Goal: Task Accomplishment & Management: Manage account settings

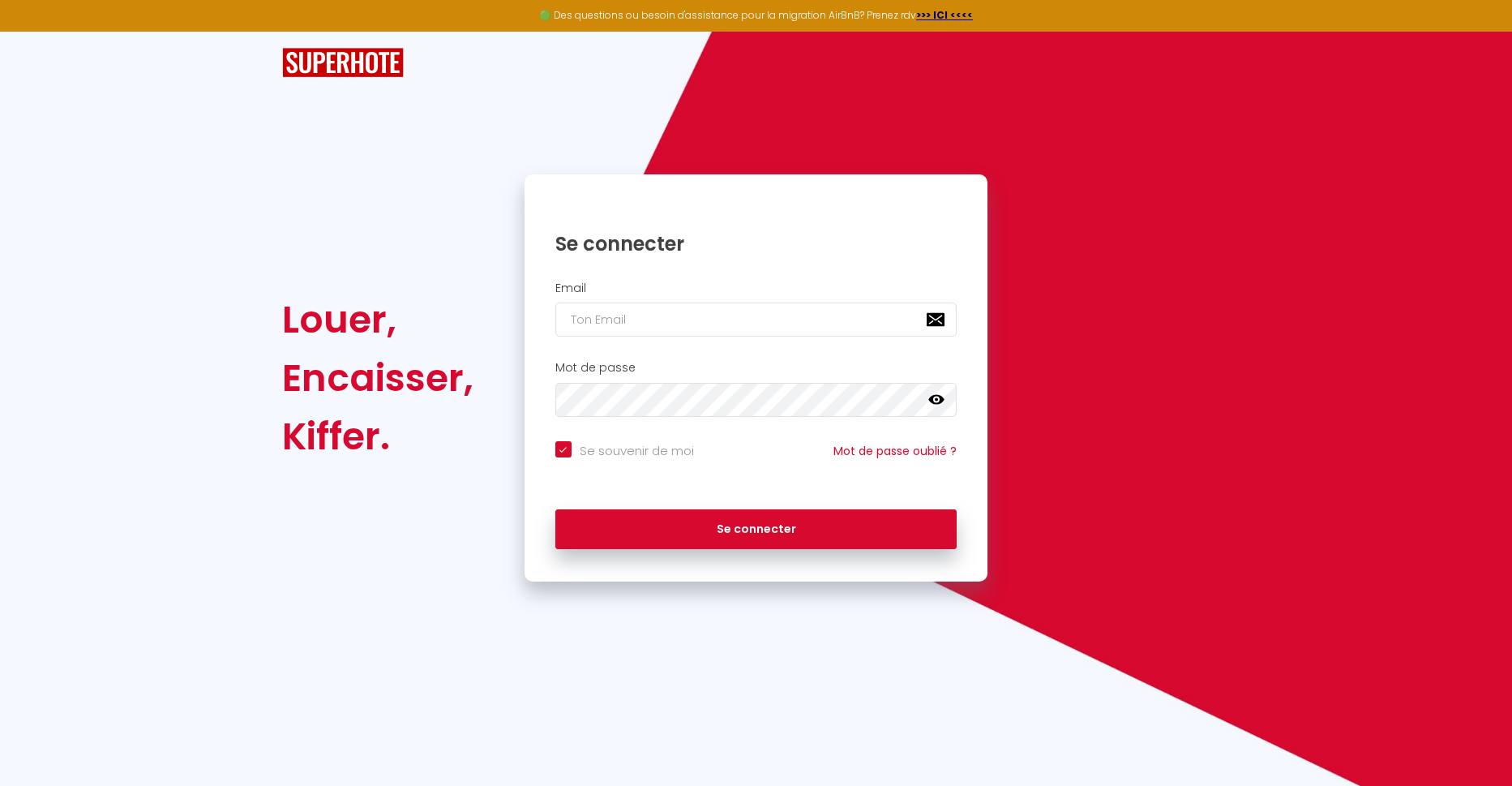
checkbox input "true"
click at [613, 278] on div "Email" at bounding box center [756, 313] width 464 height 80
click at [604, 320] on input "email" at bounding box center [756, 319] width 402 height 34
type input "co"
checkbox input "true"
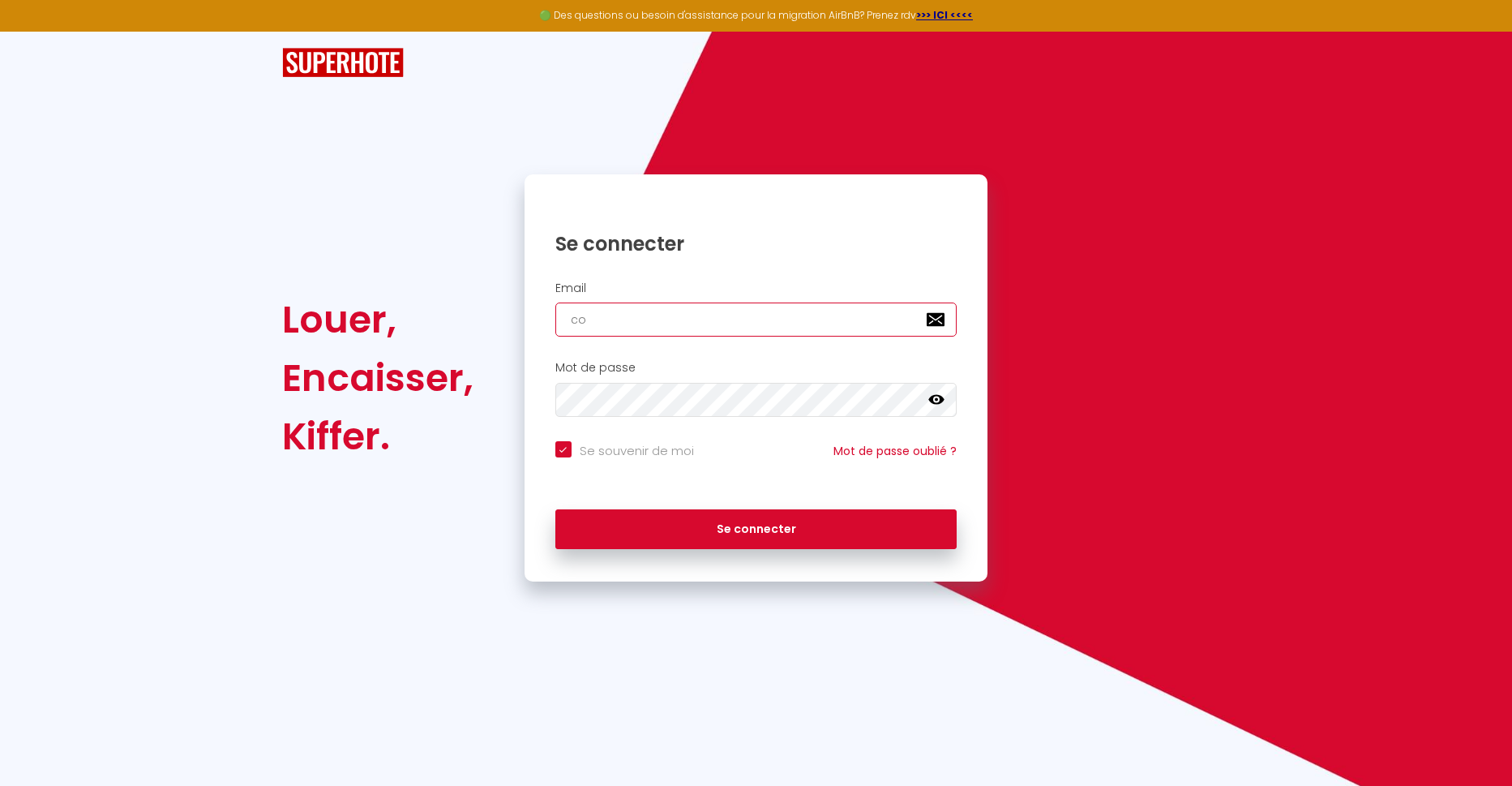
type input "cor"
checkbox input "true"
type input "corv"
checkbox input "true"
type input "[PERSON_NAME]"
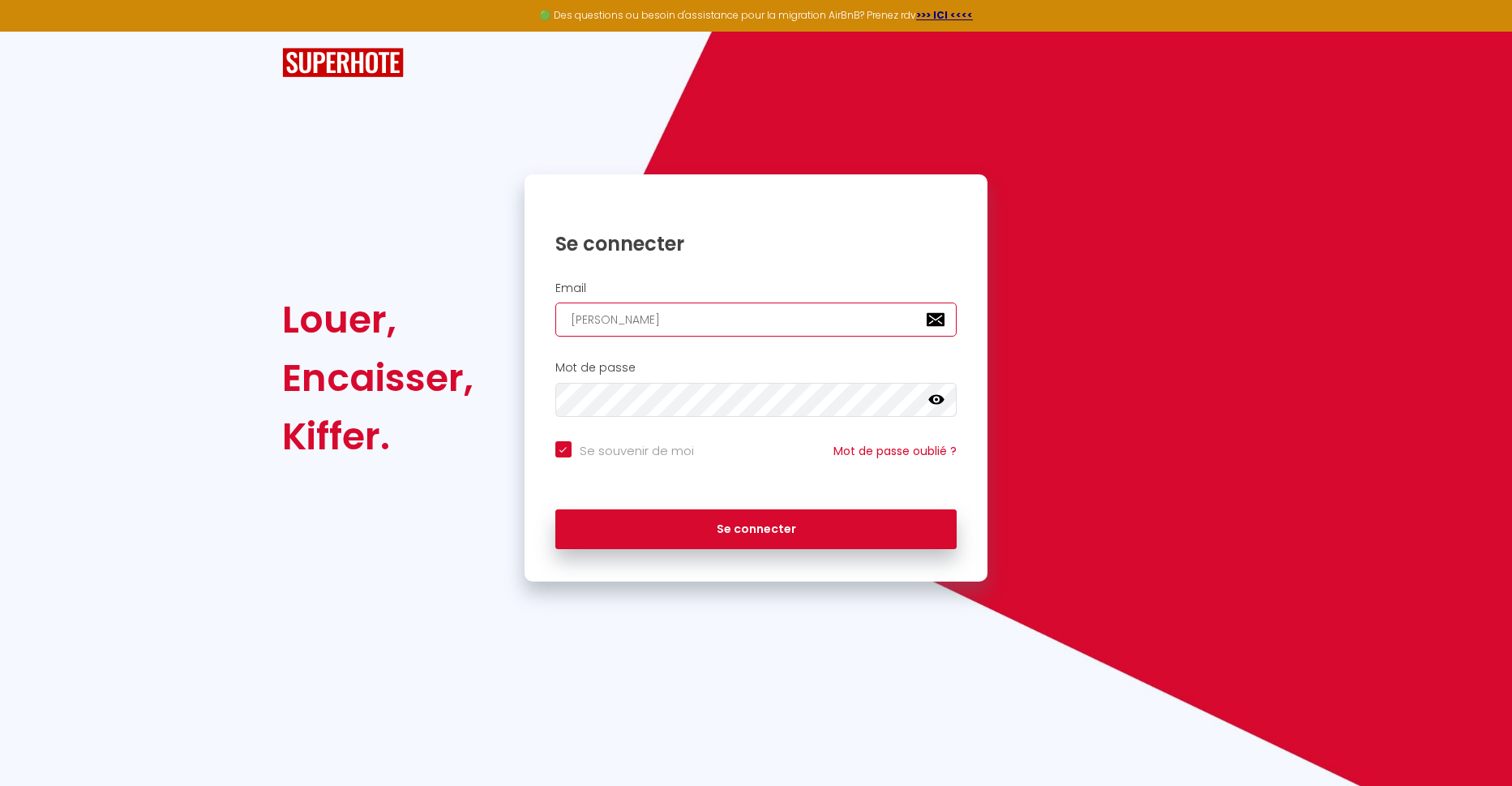
checkbox input "true"
type input "corvio"
checkbox input "true"
type input "corvion"
checkbox input "true"
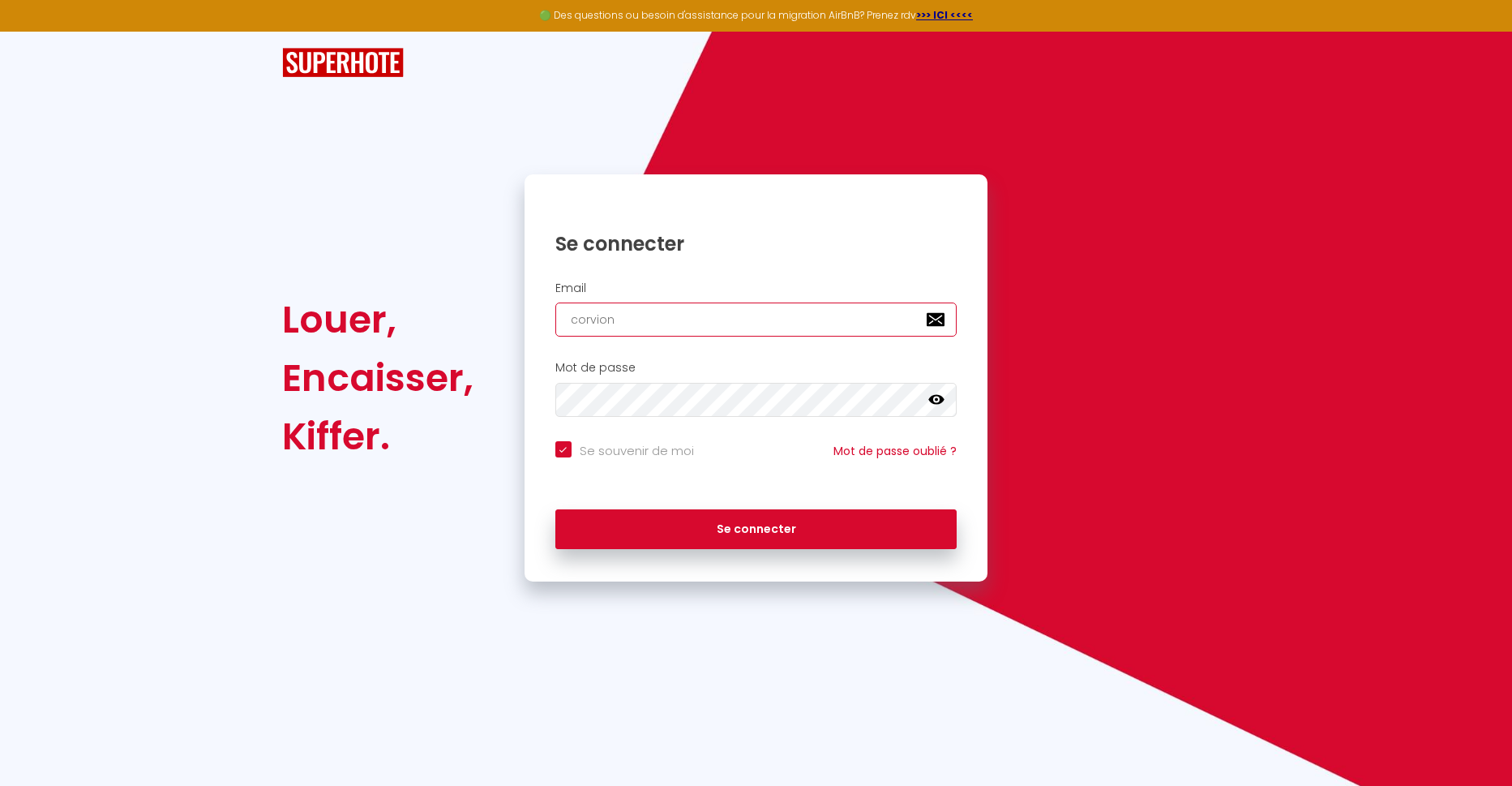
type input "corvione"
checkbox input "true"
type input "corvione@]"
checkbox input "true"
type input "corvione@"
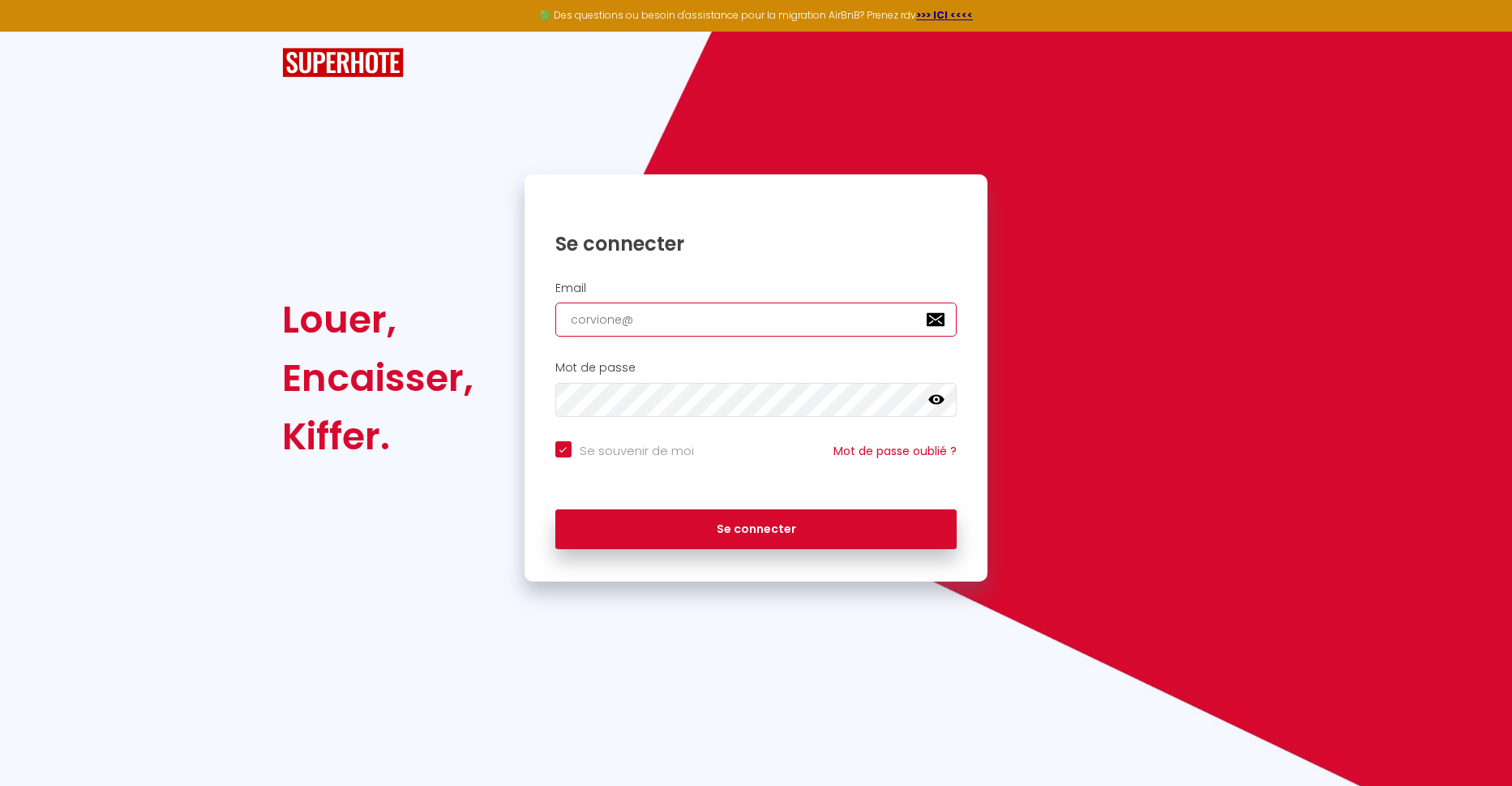
checkbox input "true"
type input "corvione"
checkbox input "true"
type input "corvionem"
checkbox input "true"
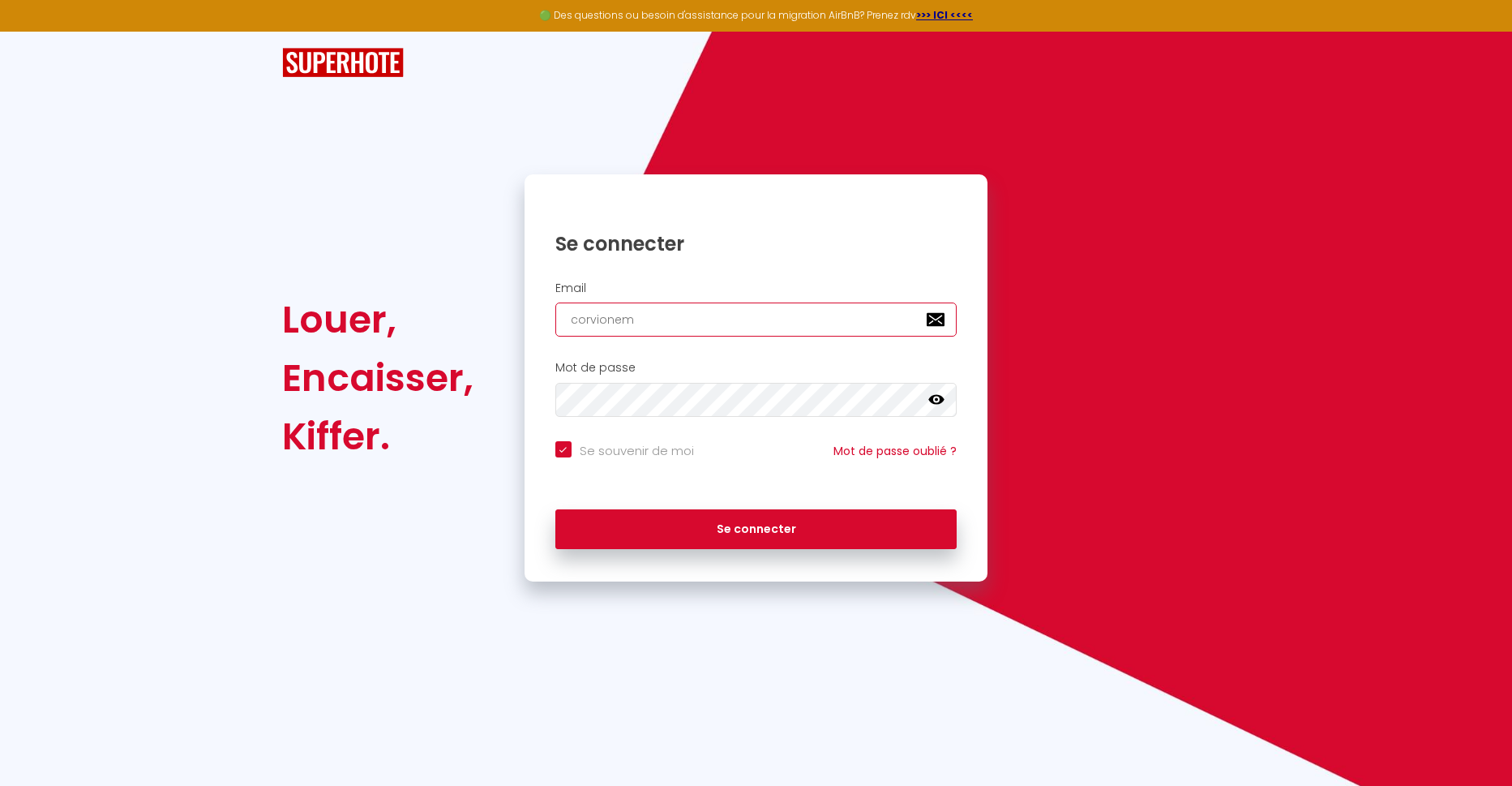
type input "corvionema"
checkbox input "true"
type input "corvionemar"
checkbox input "true"
type input "corvionemarc"
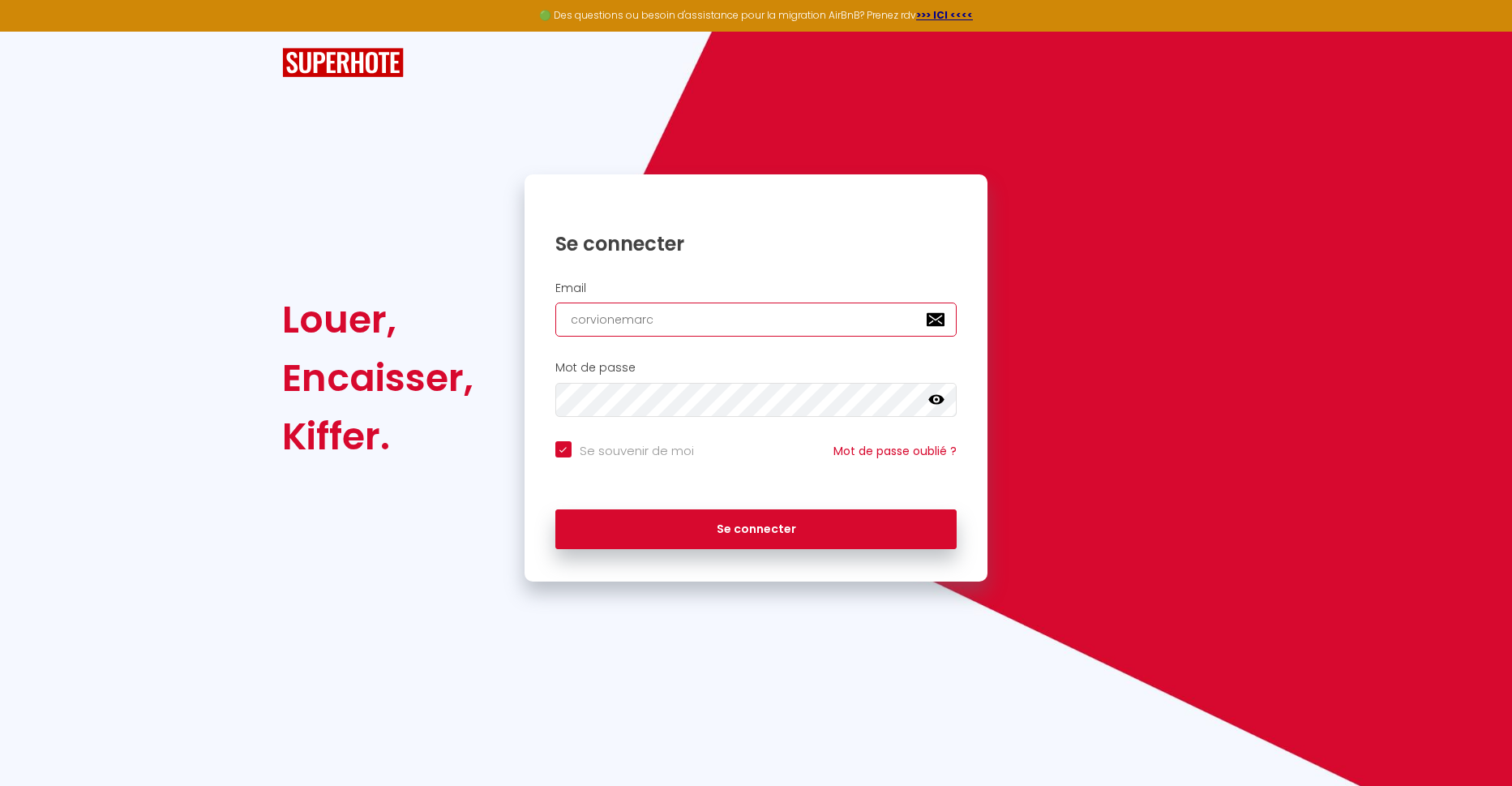
checkbox input "true"
type input "corvionemarc@"
checkbox input "true"
type input "corvionemarc@n"
checkbox input "true"
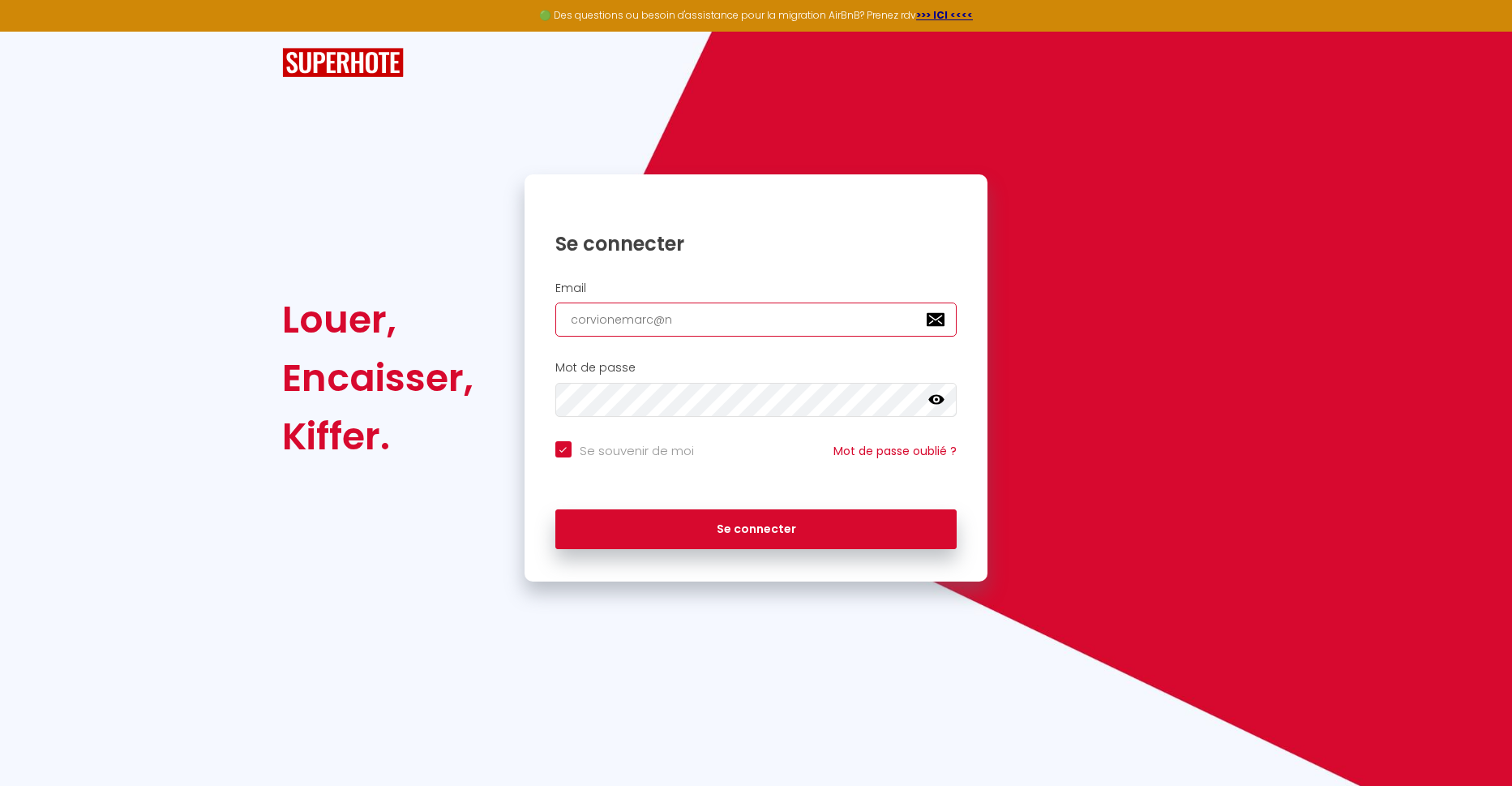
type input "corvionemarc@ne"
checkbox input "true"
type input "corvionemarc@neu"
checkbox input "true"
type input "[EMAIL_ADDRESS]"
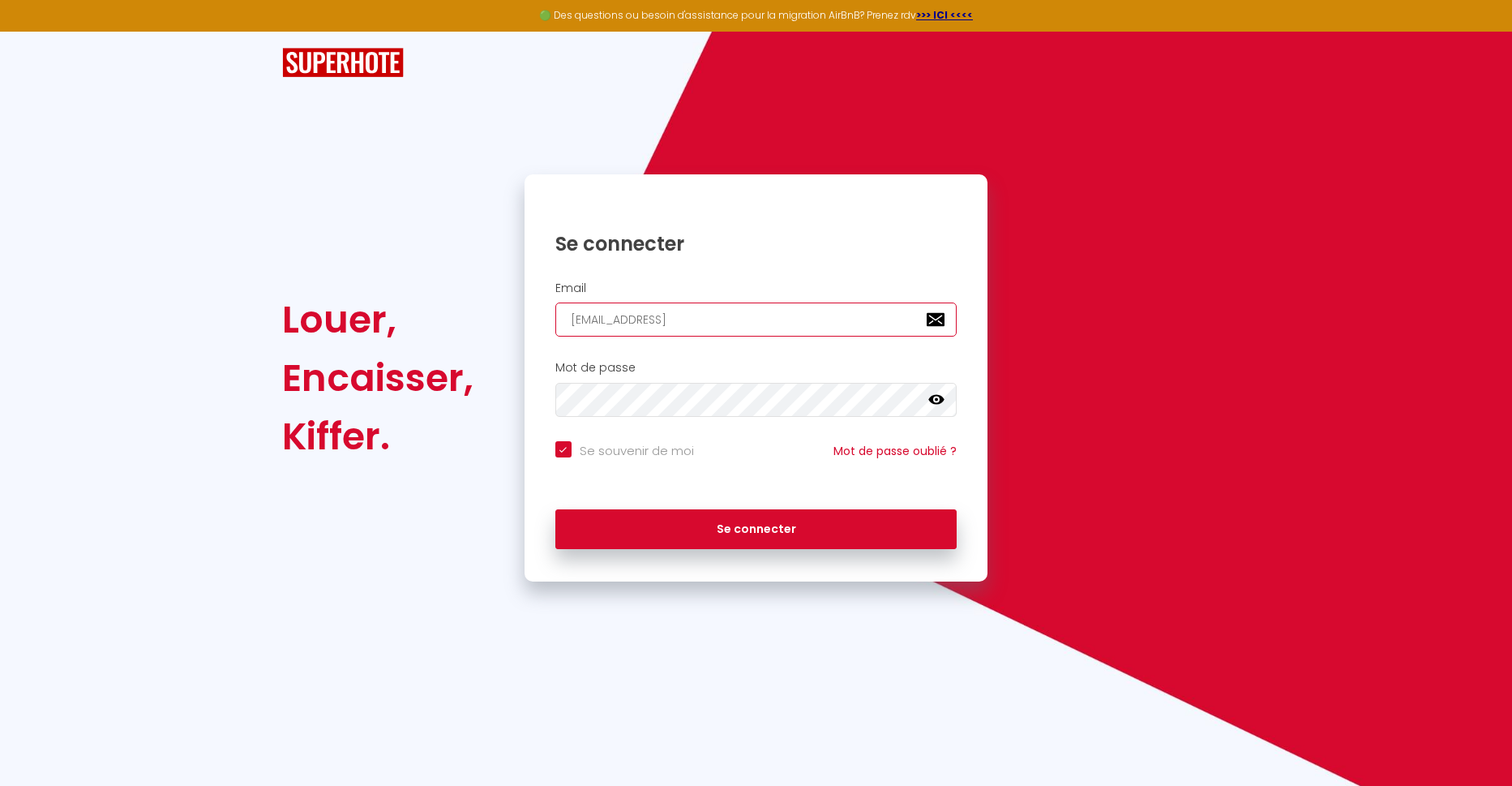
checkbox input "true"
type input "[EMAIL_ADDRESS]f"
checkbox input "true"
type input "[EMAIL_ADDRESS]fr"
checkbox input "true"
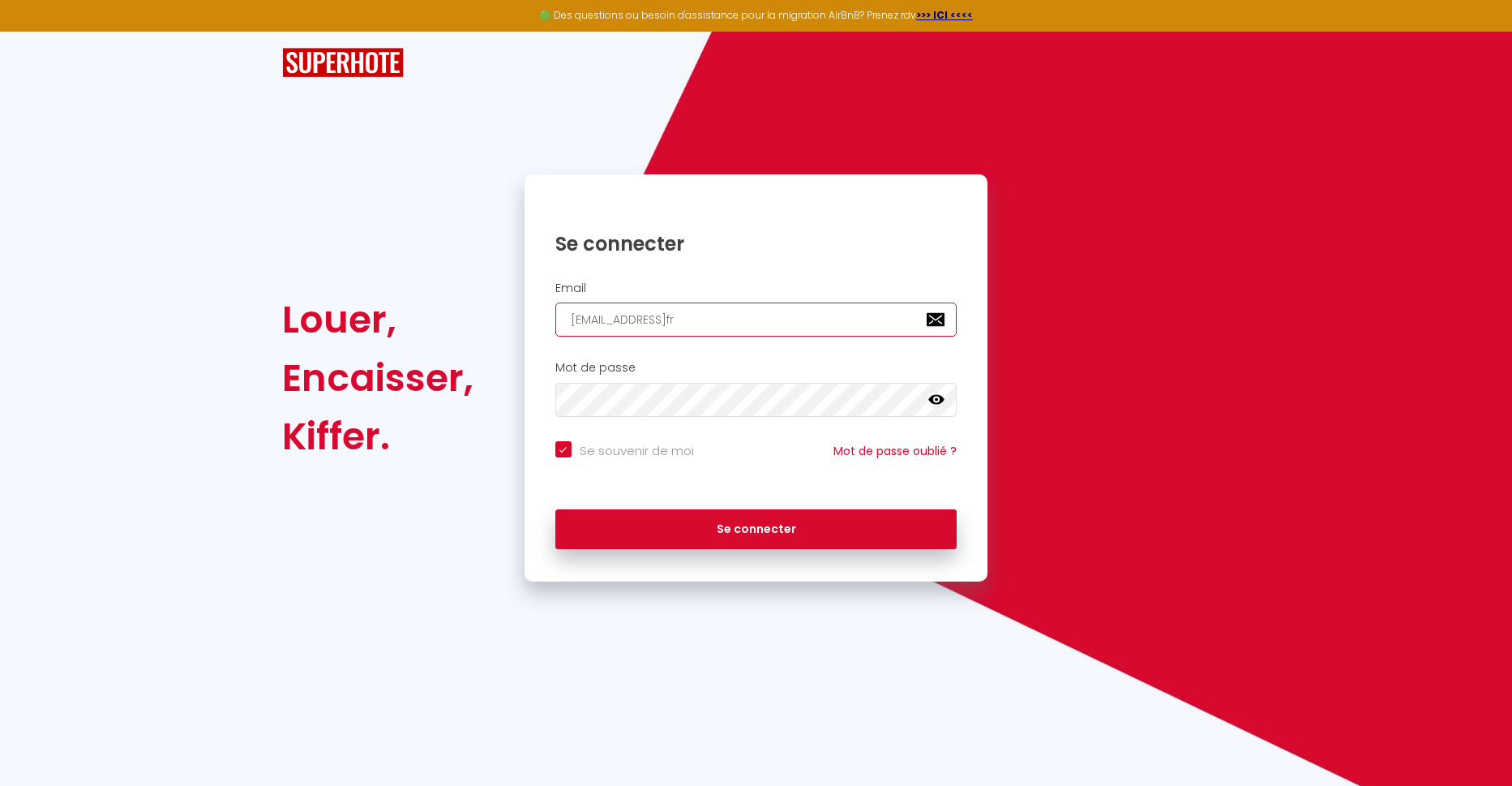
type input "[EMAIL_ADDRESS]f"
checkbox input "true"
type input "[EMAIL_ADDRESS]"
checkbox input "true"
type input "[EMAIL_ADDRESS]f"
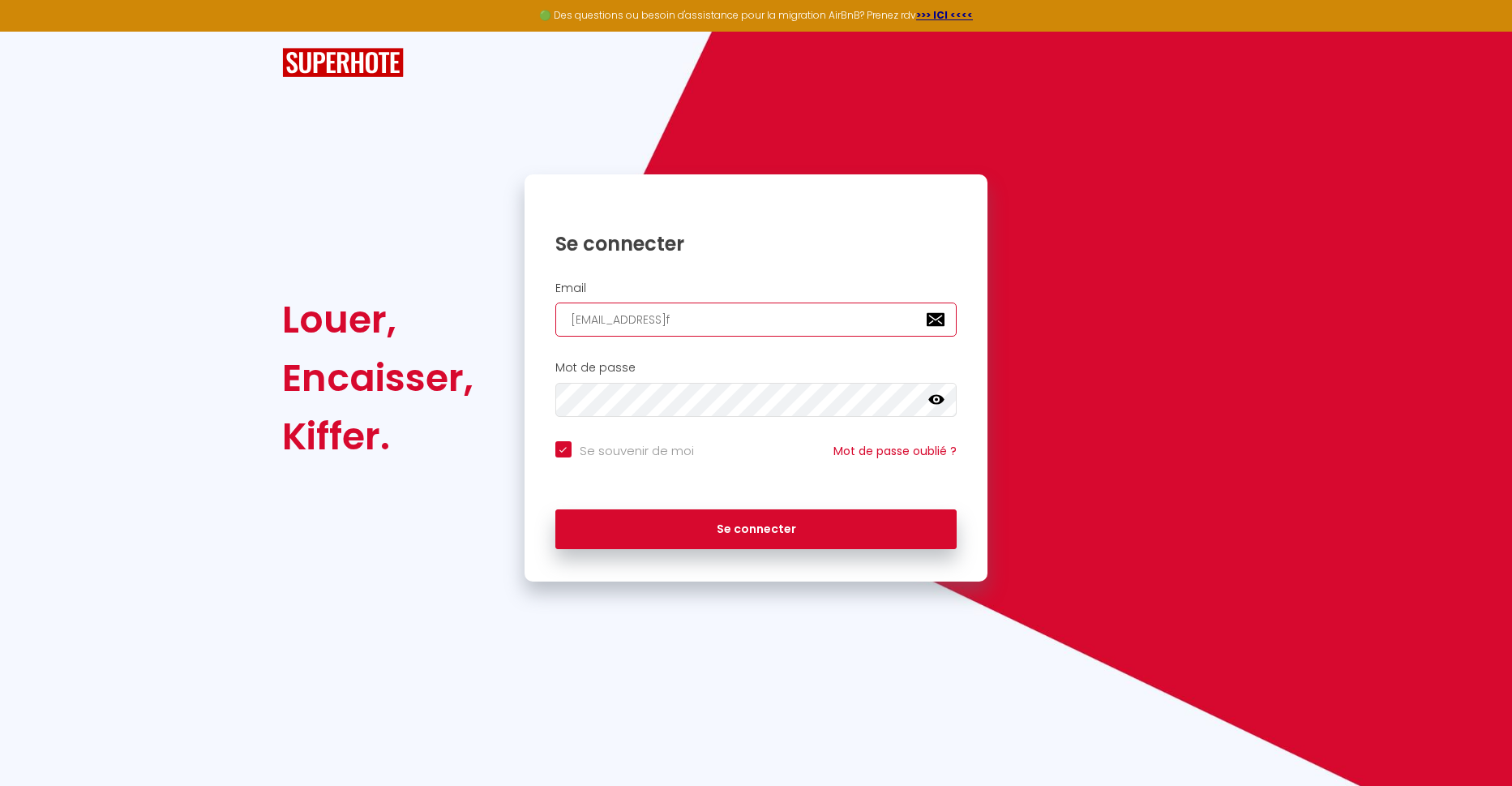
checkbox input "true"
type input "[EMAIL_ADDRESS]fr"
checkbox input "true"
type input "[EMAIL_ADDRESS]f"
checkbox input "true"
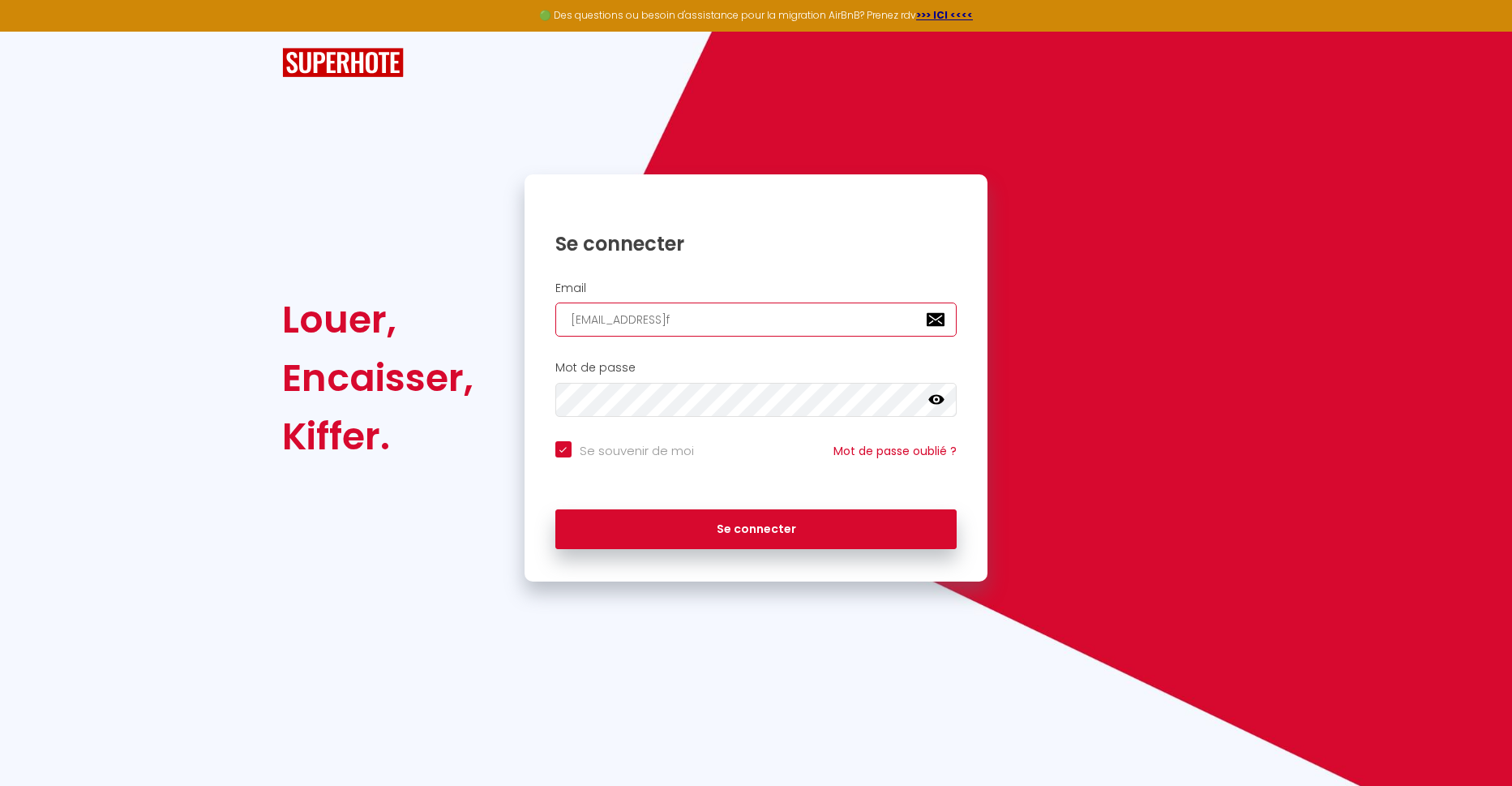
type input "[EMAIL_ADDRESS]"
checkbox input "true"
type input "corvionemarc@neu"
checkbox input "true"
type input "corvionemarc@neu."
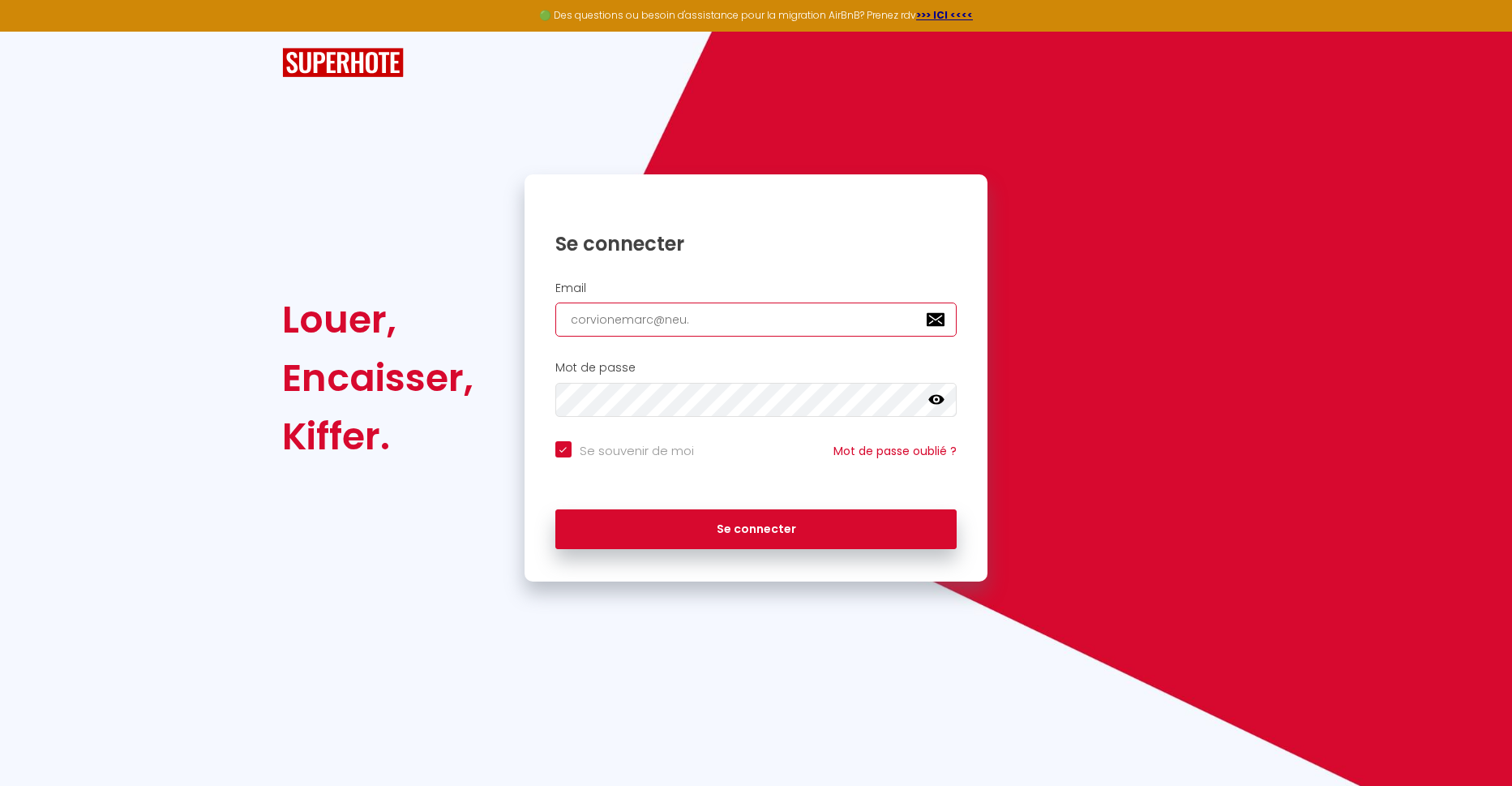
checkbox input "true"
type input "corvionemarc@neu"
checkbox input "true"
type input "corvionemarc@ne"
checkbox input "true"
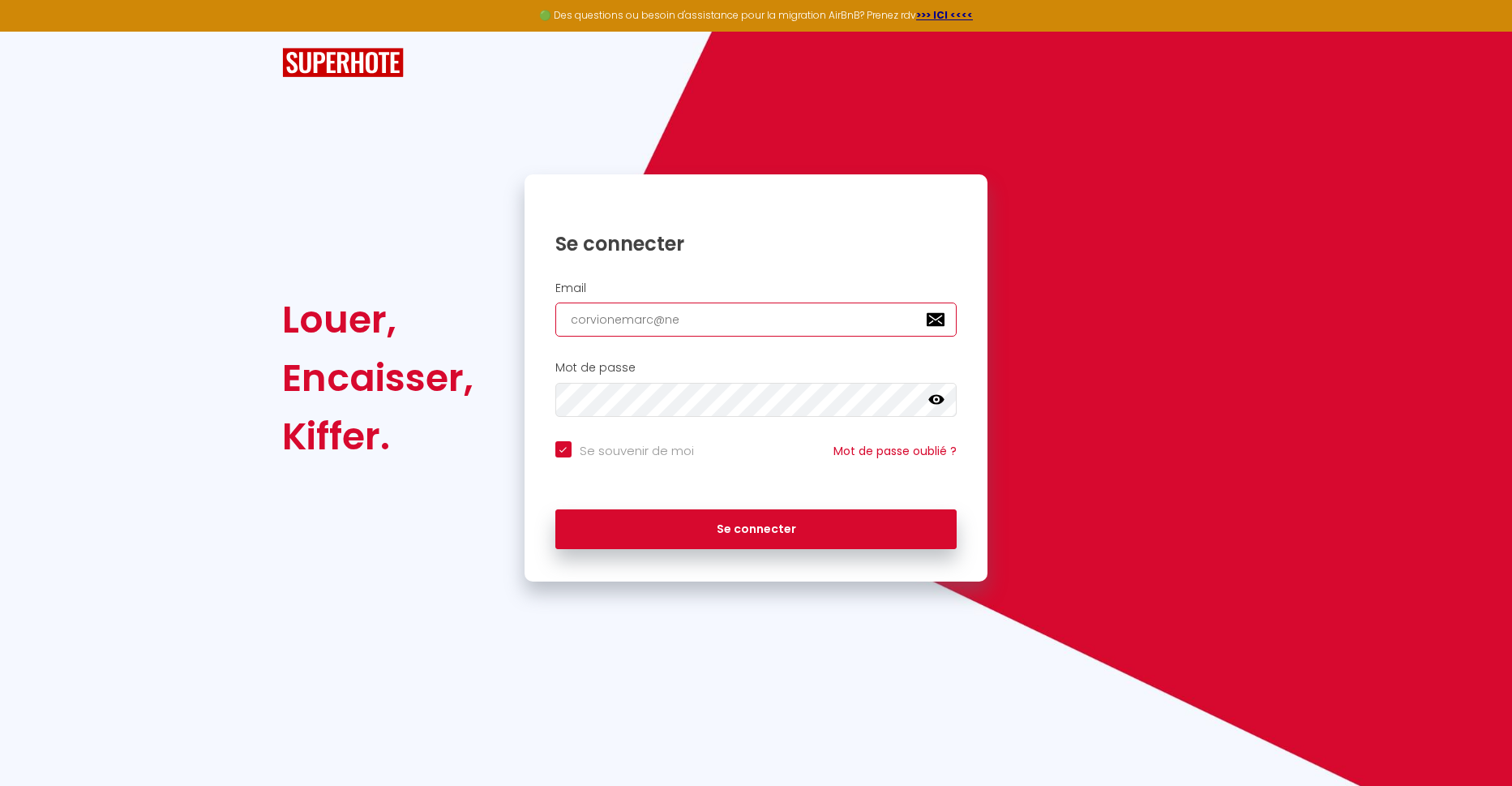
type input "corvionemarc@n"
checkbox input "true"
type input "corvionemarc@"
checkbox input "true"
type input "corvionemarc"
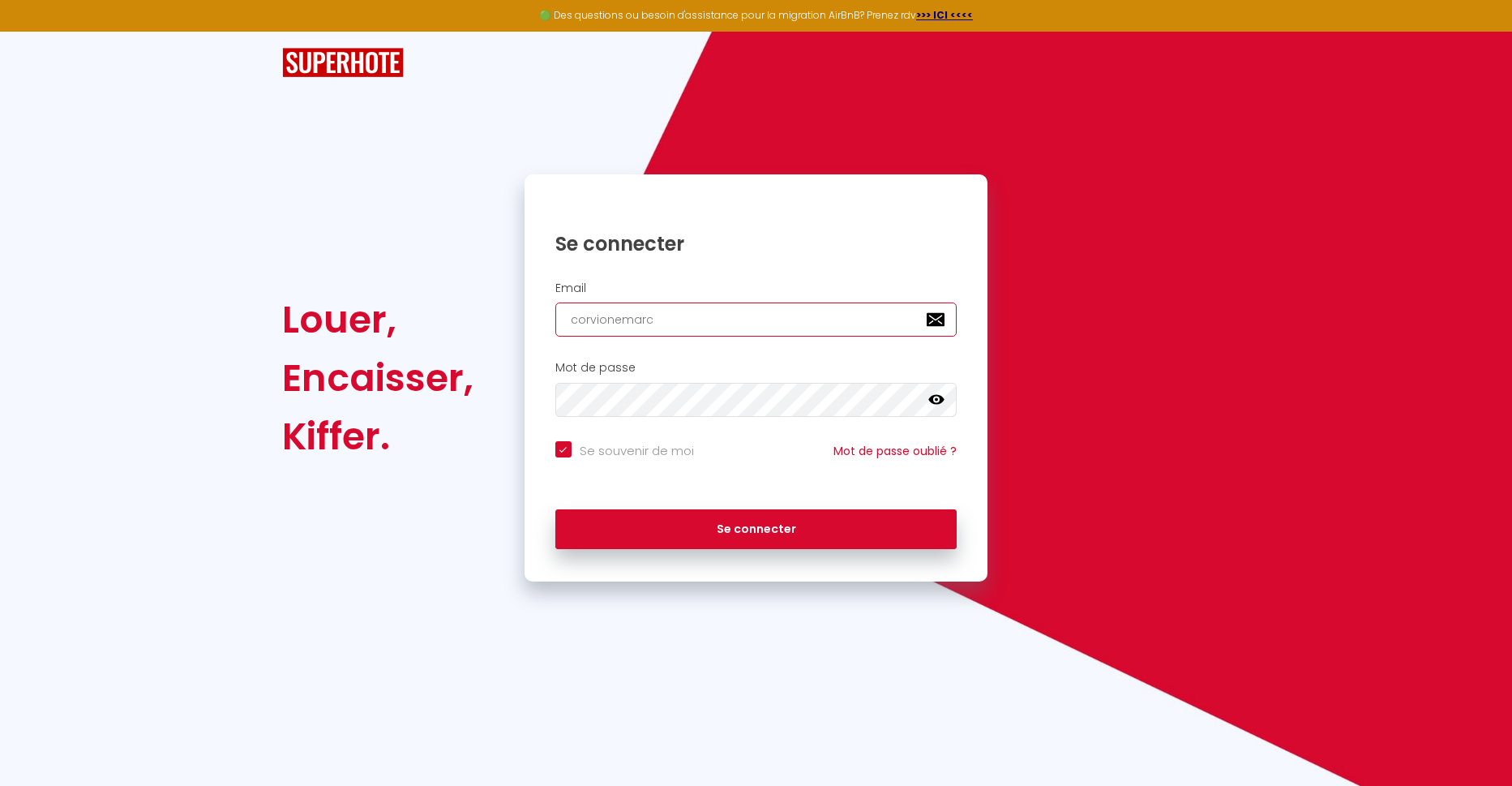
checkbox input "true"
type input "corvionemar"
checkbox input "true"
type input "corvionema"
checkbox input "true"
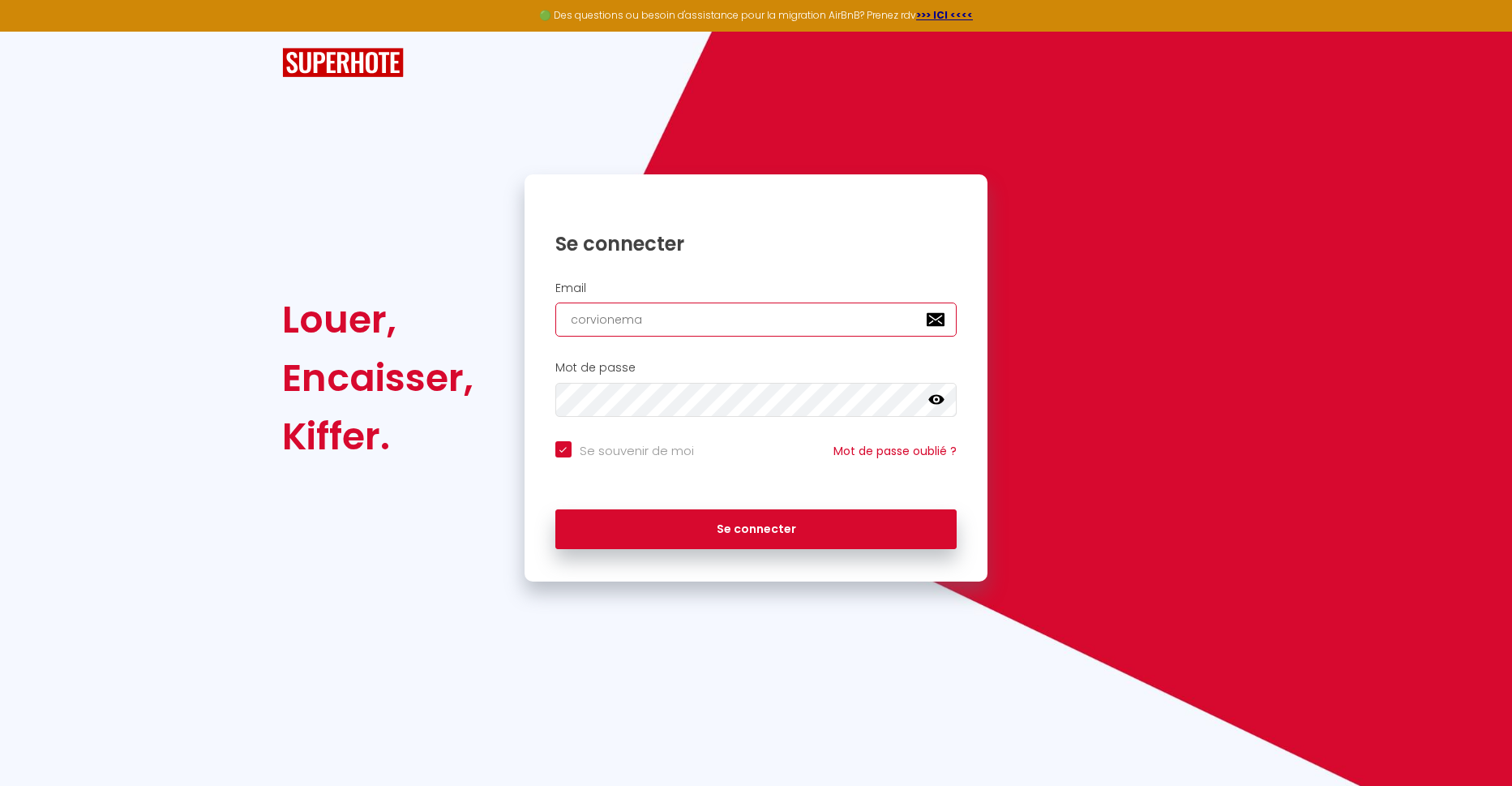
type input "corvionem"
checkbox input "true"
type input "corvione"
checkbox input "true"
type input "corvion"
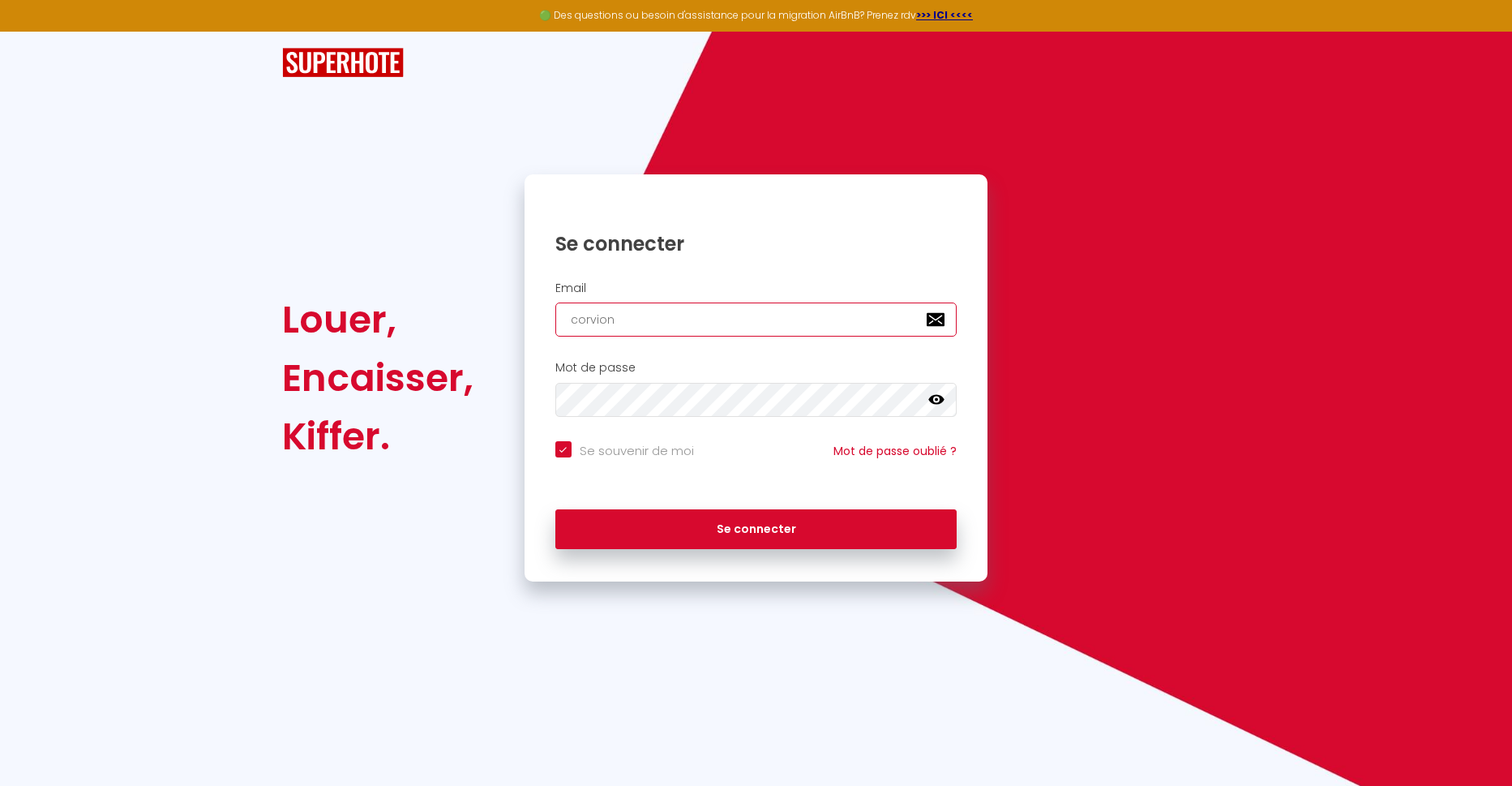
checkbox input "true"
type input "corvio"
checkbox input "true"
type input "[PERSON_NAME]"
checkbox input "true"
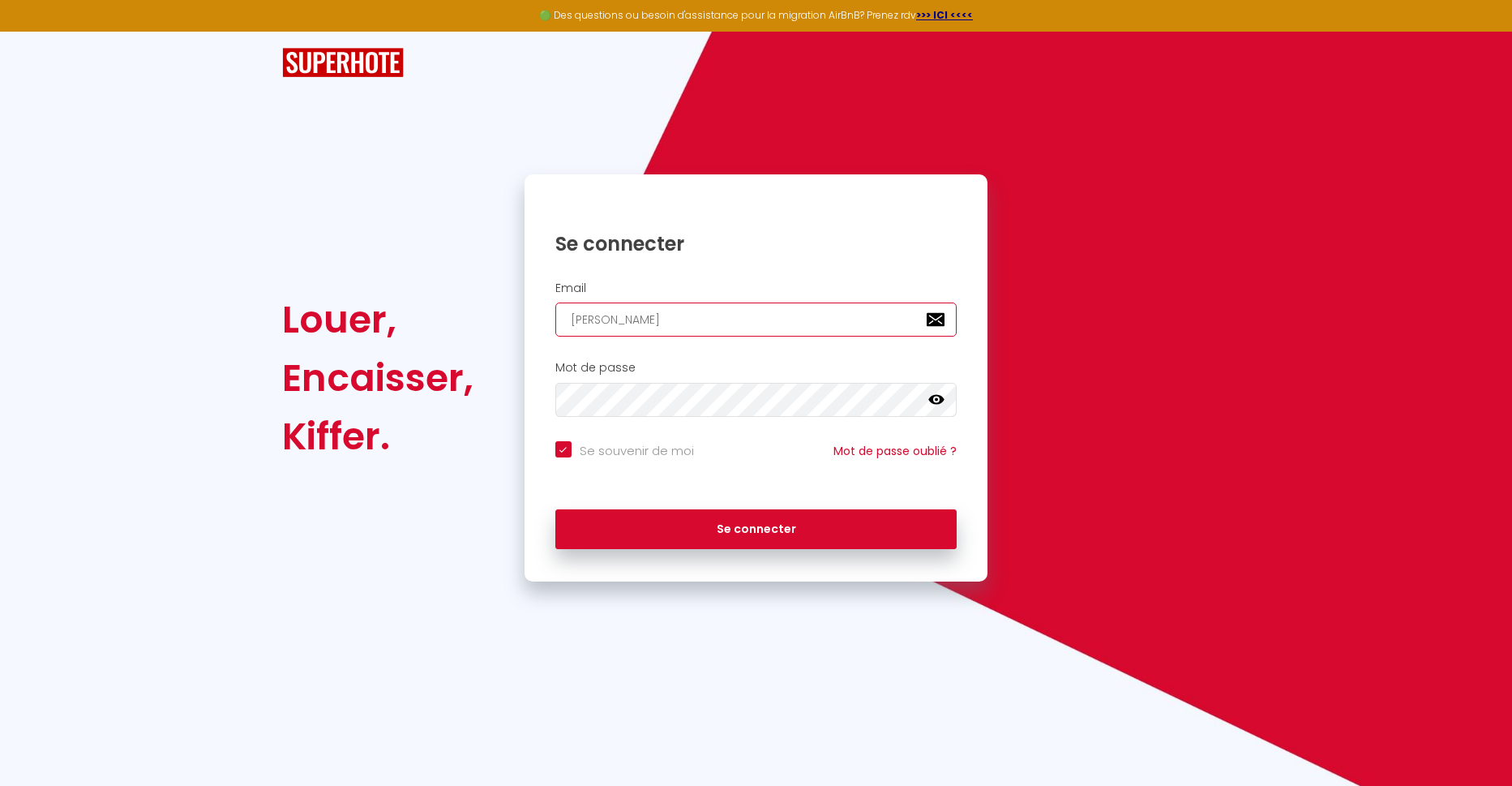
type input "corv"
checkbox input "true"
type input "cor"
checkbox input "true"
type input "co"
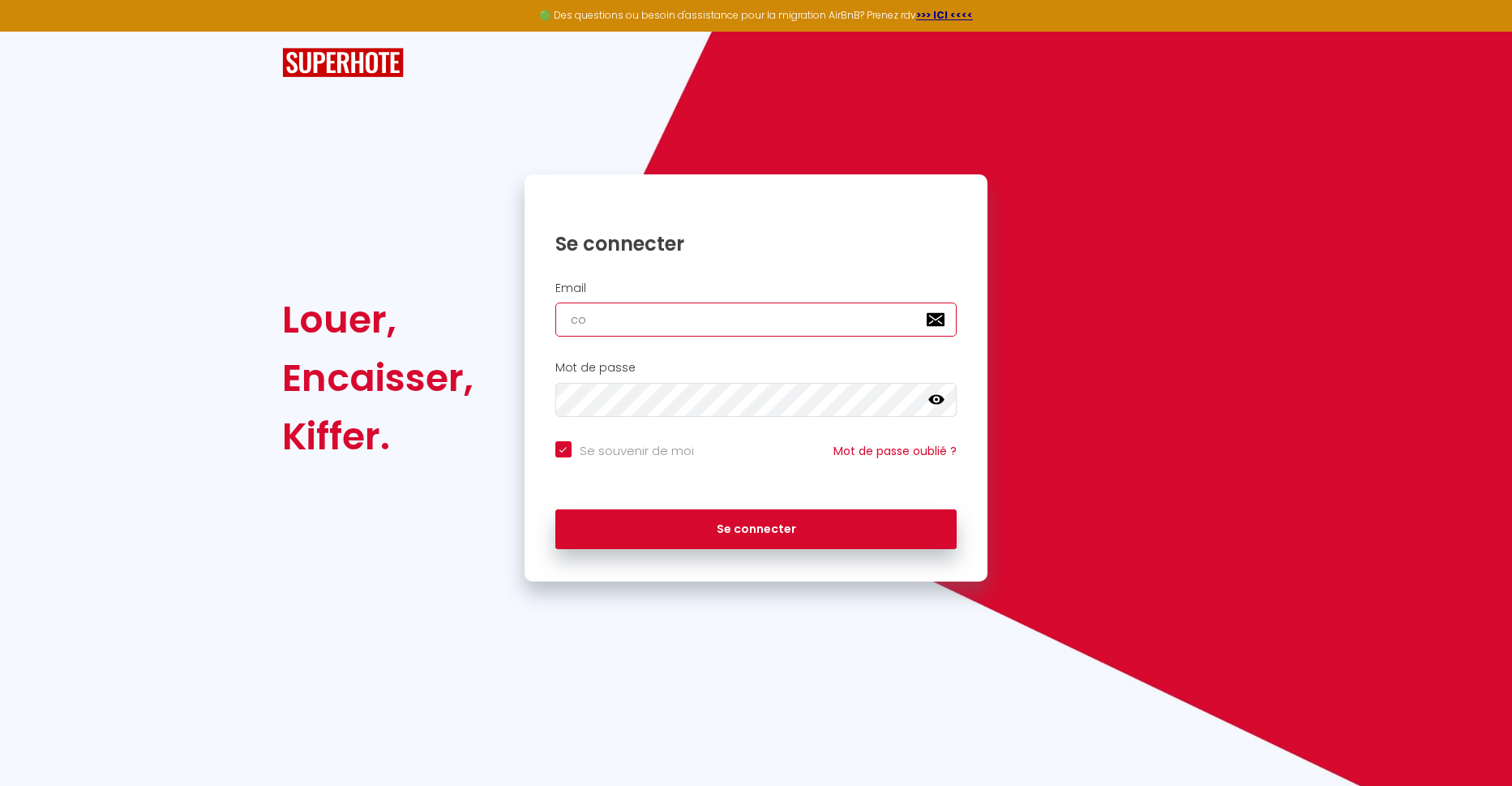
checkbox input "true"
type input "c"
checkbox input "true"
type input "c"
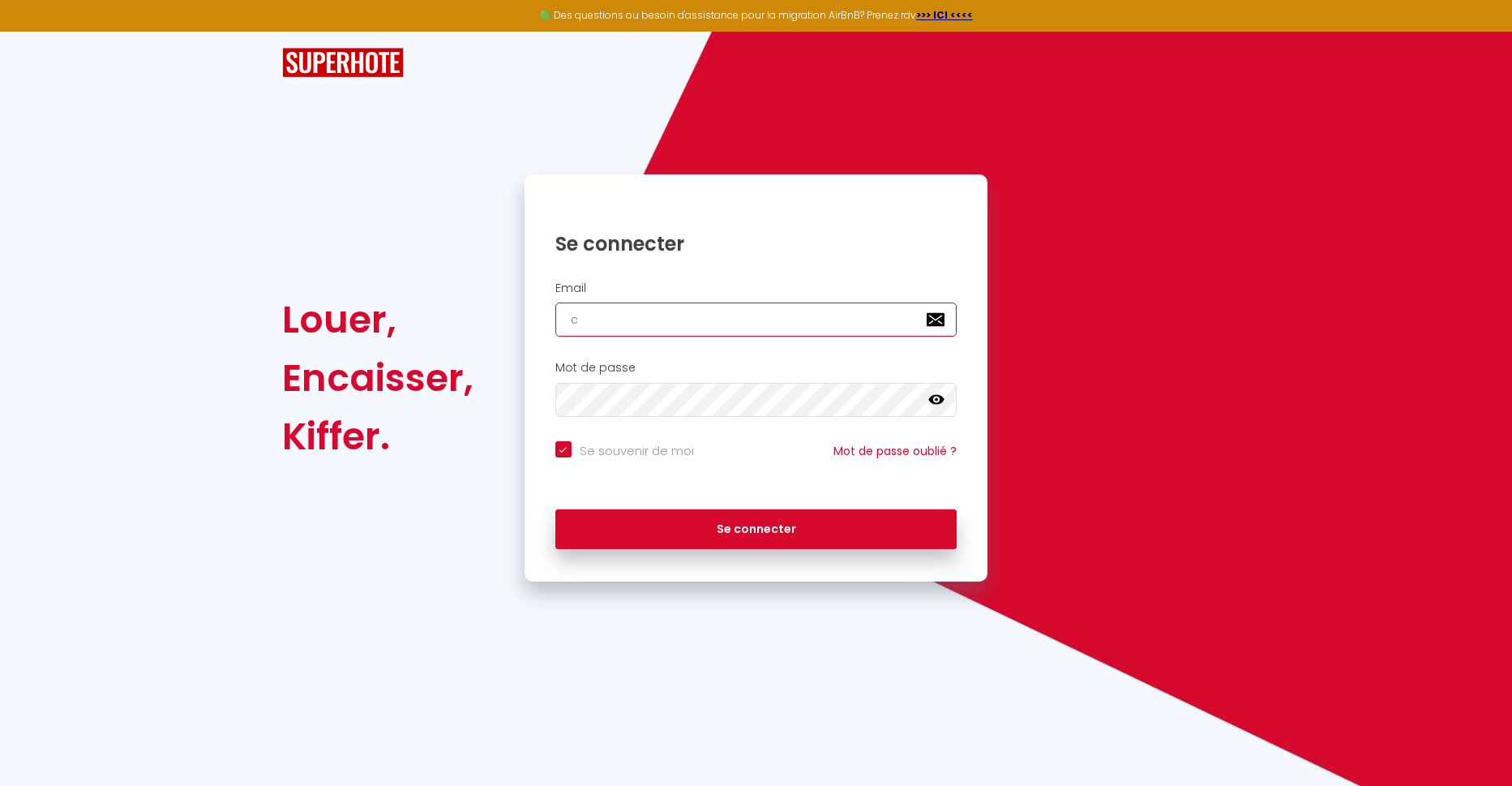
checkbox input "true"
type input "co"
checkbox input "true"
type input "cor"
checkbox input "true"
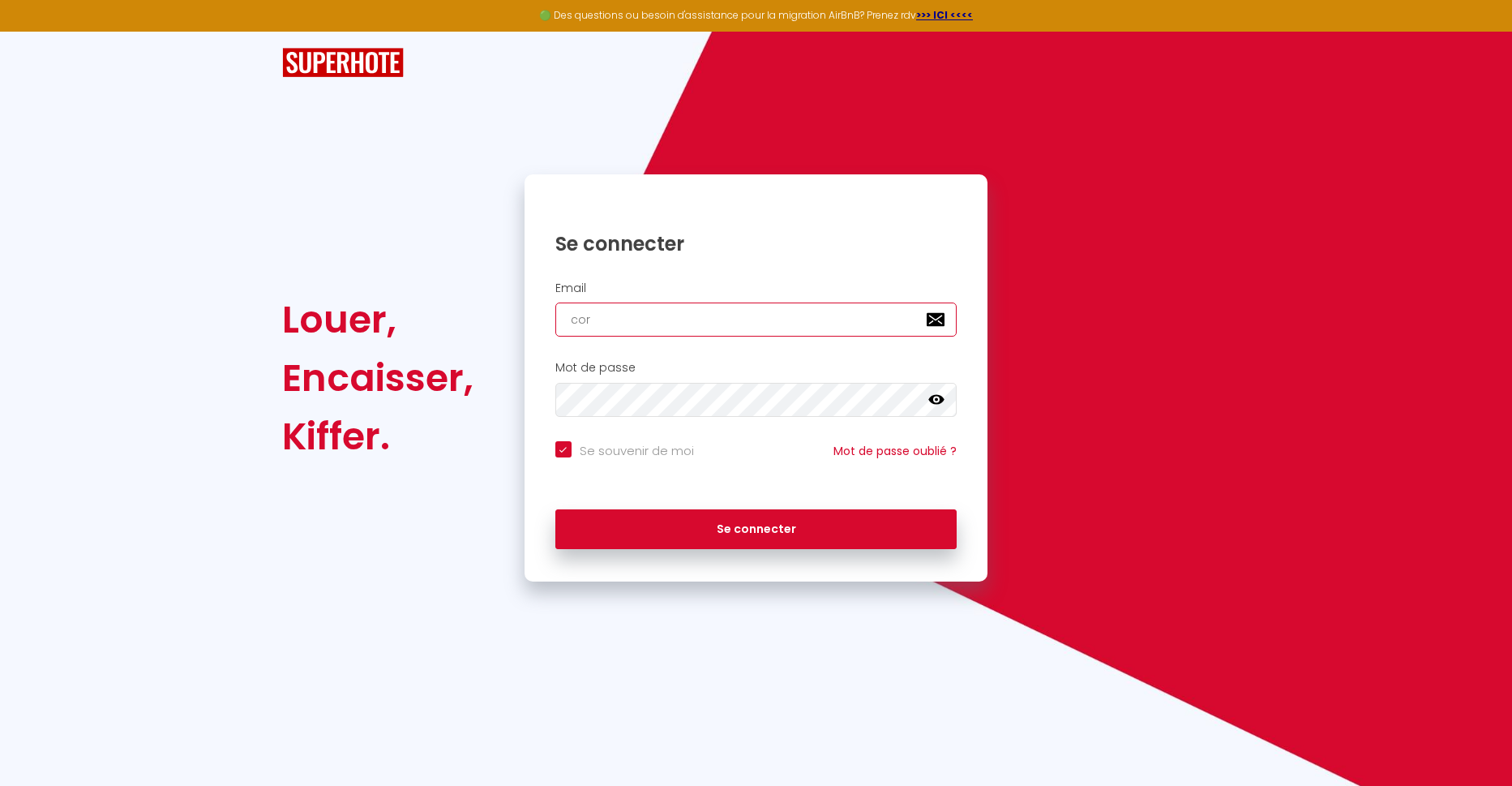
type input "corv"
checkbox input "true"
type input "[PERSON_NAME]"
checkbox input "true"
type input "corvio"
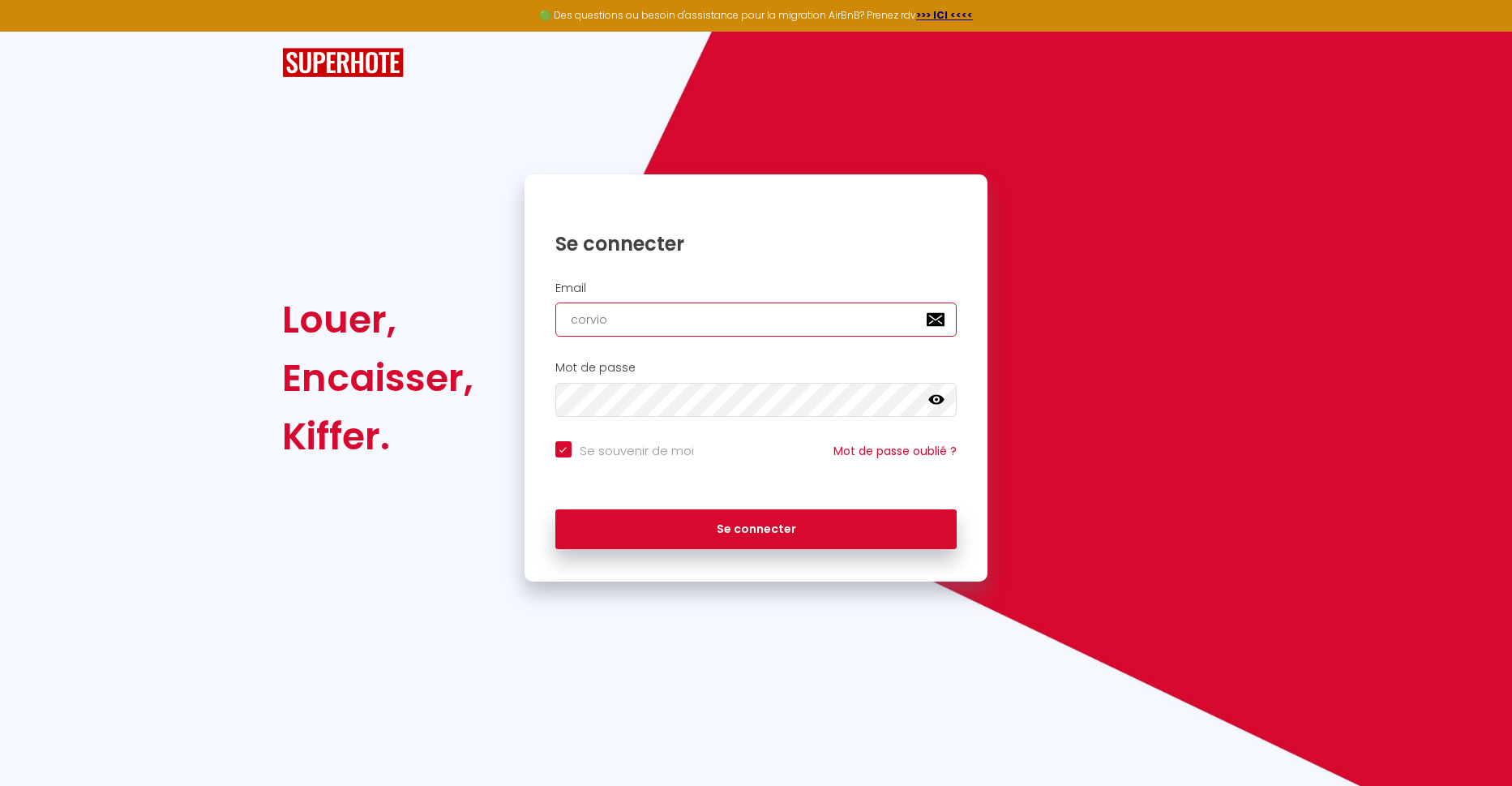
checkbox input "true"
type input "corvion"
checkbox input "true"
type input "corvione"
checkbox input "true"
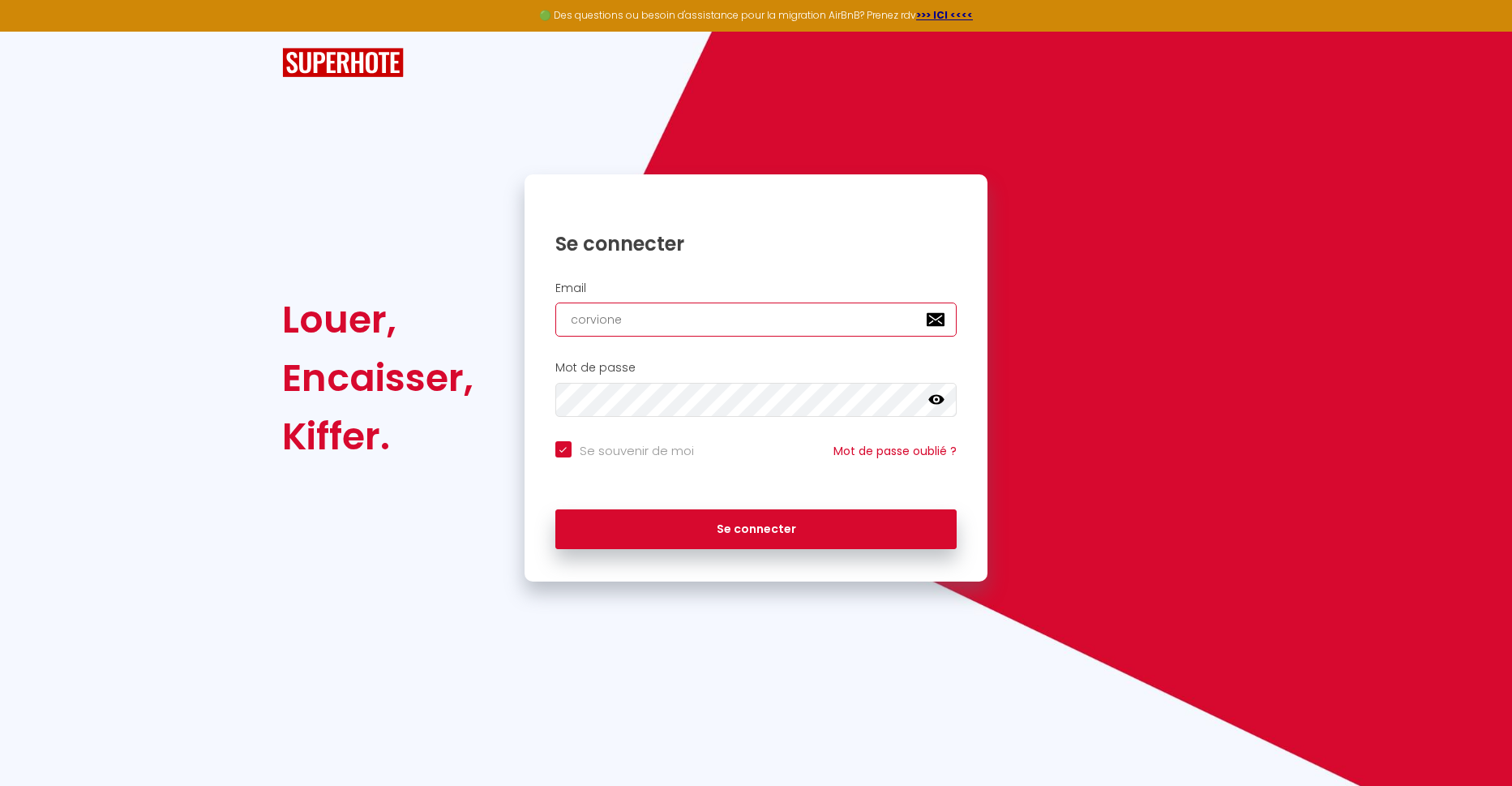
type input "corvione."
checkbox input "true"
type input "corvione.m"
checkbox input "true"
type input "[DOMAIN_NAME]"
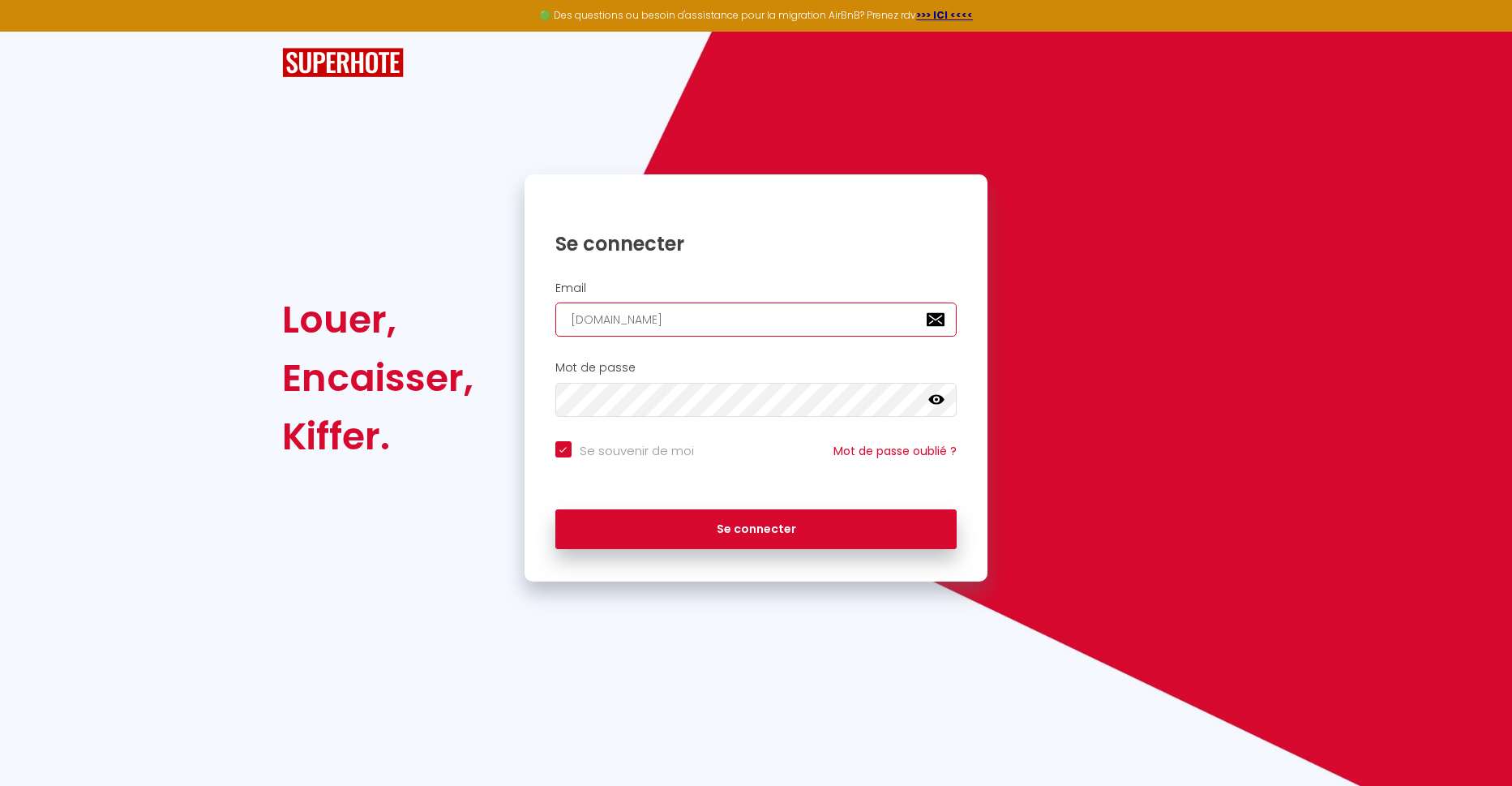
checkbox input "true"
type input "corvione.mar"
checkbox input "true"
type input "corvione.marc"
checkbox input "true"
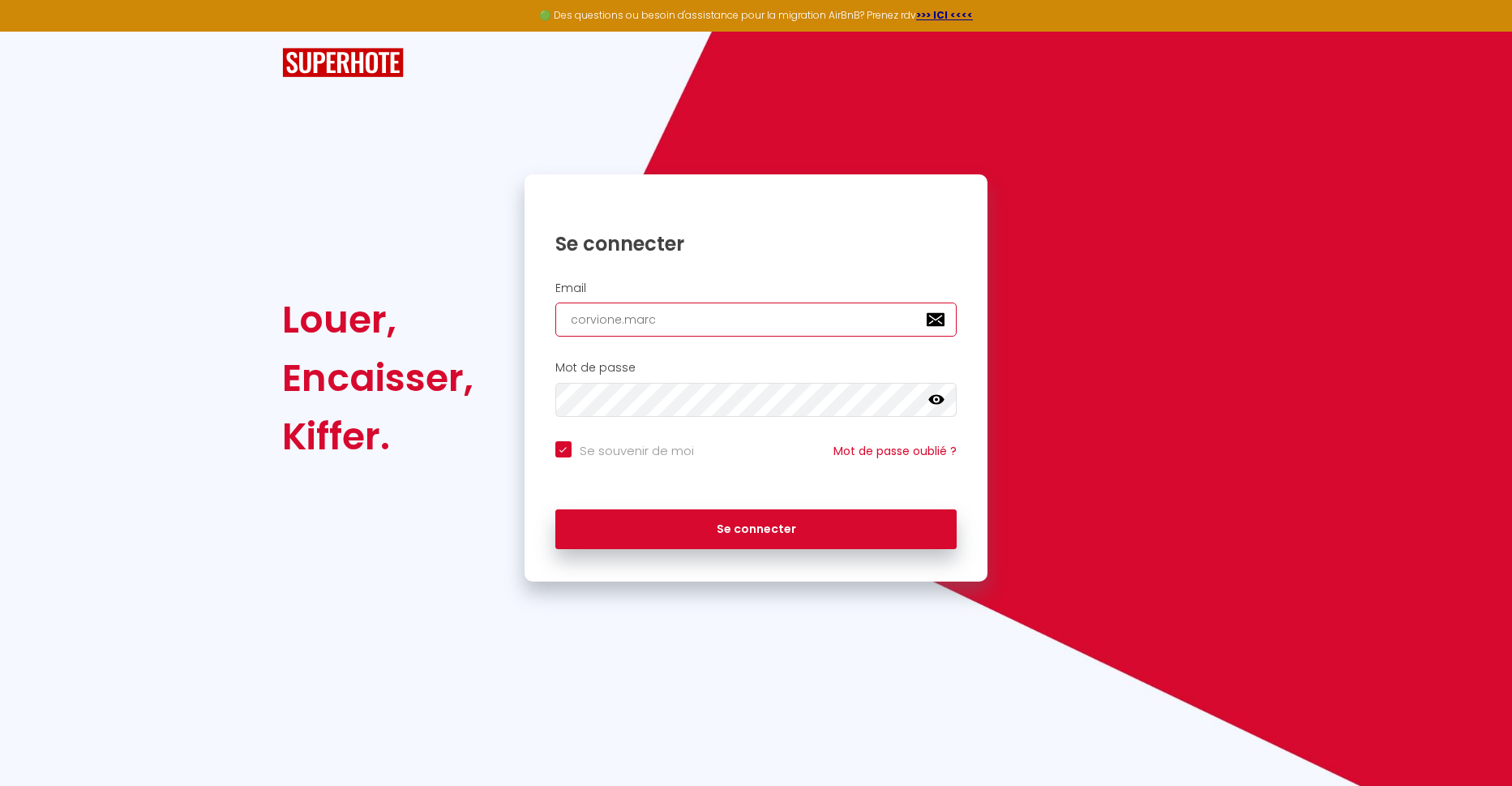
type input "corvione.marc@"
checkbox input "true"
type input "corvione.marc@n"
checkbox input "true"
type input "corvione.marc@ne"
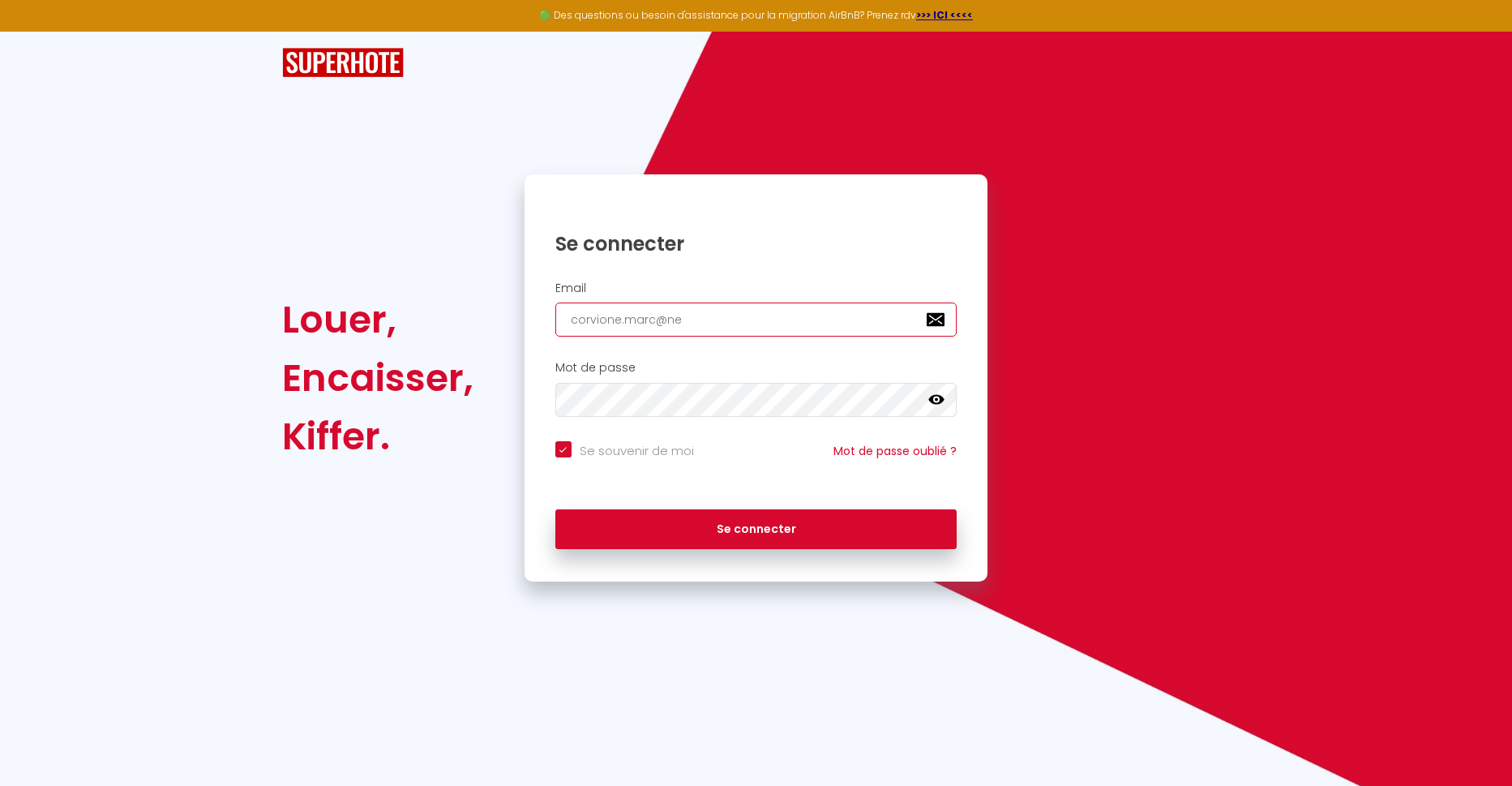
checkbox input "true"
type input "corvione.marc@neu"
checkbox input "true"
type input "corvione.marc@neu."
checkbox input "true"
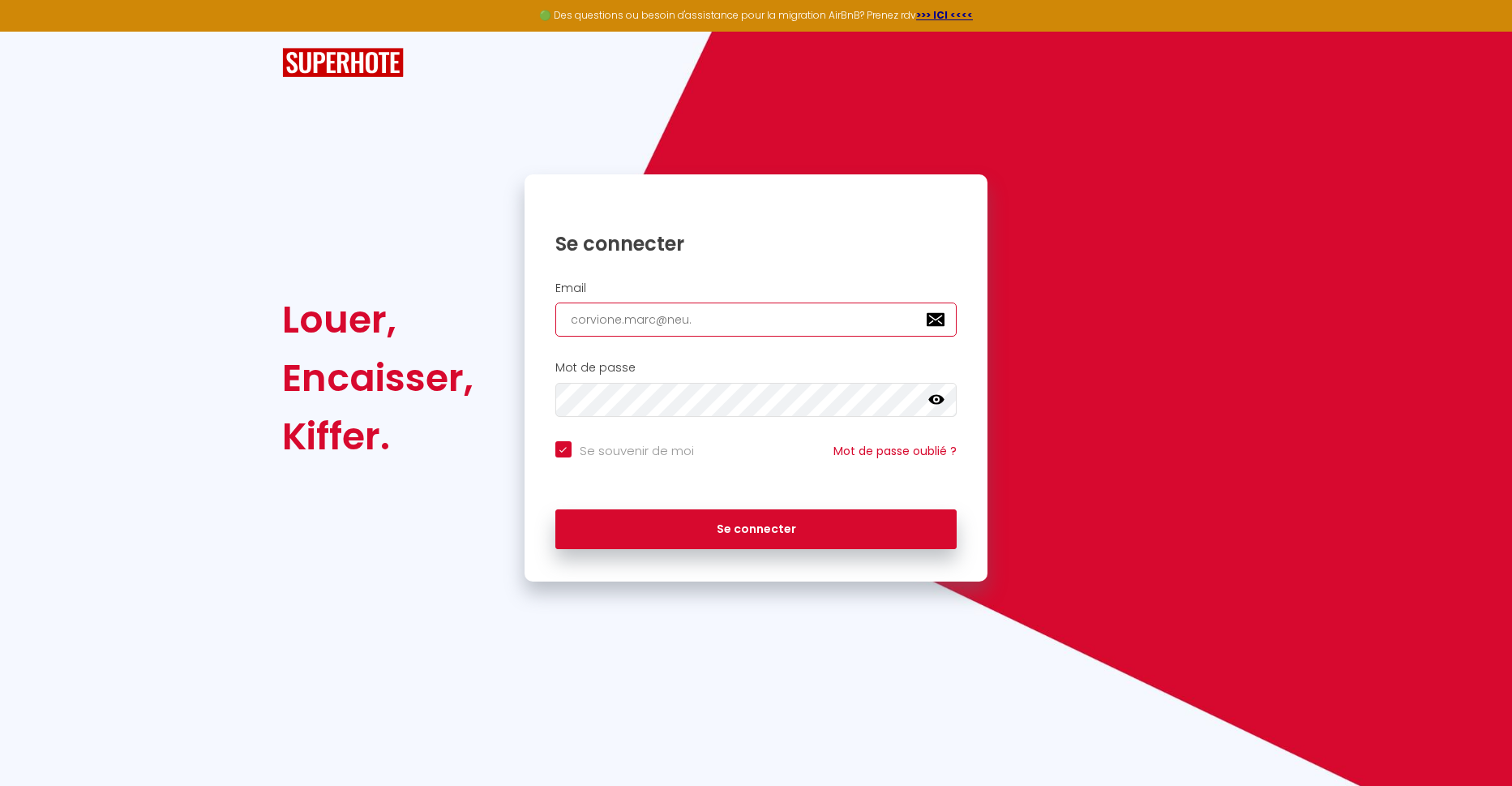
type input "corvione.marc@neu.f"
checkbox input "true"
type input "[EMAIL_ADDRESS][DOMAIN_NAME]"
checkbox input "true"
type input "[EMAIL_ADDRESS][DOMAIN_NAME]"
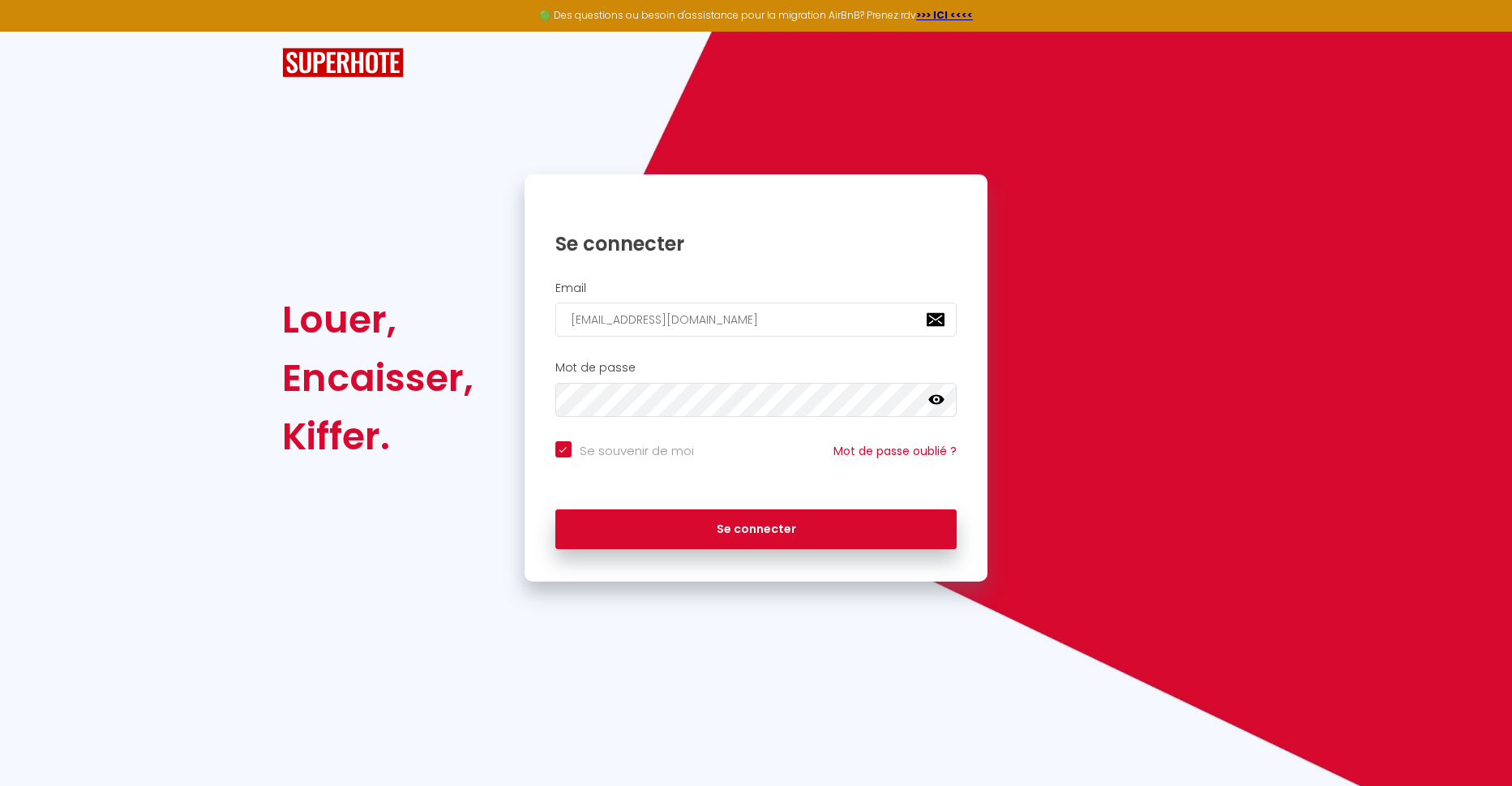
click at [935, 403] on icon at bounding box center [936, 399] width 16 height 10
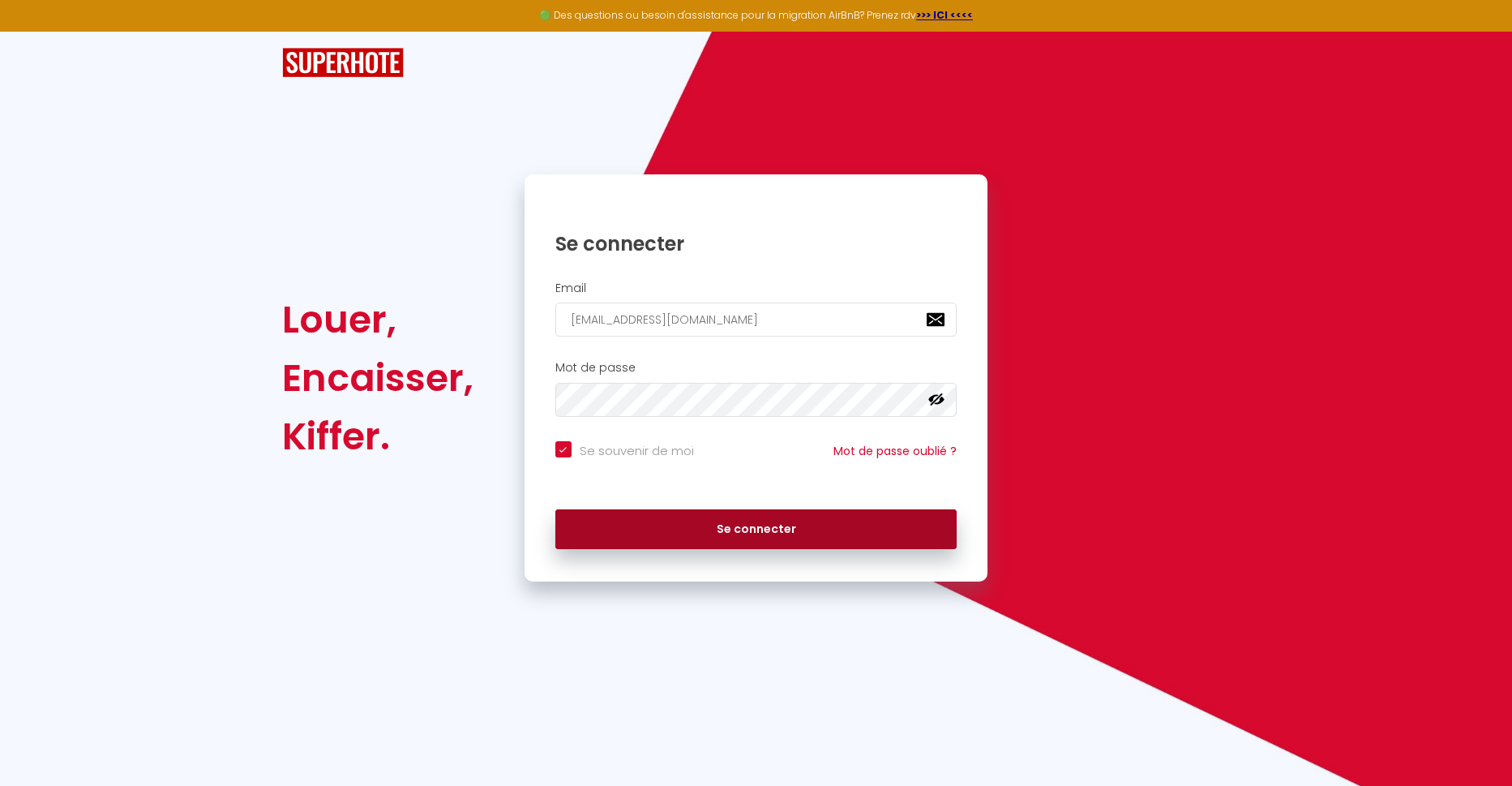
click at [810, 534] on button "Se connecter" at bounding box center [756, 529] width 402 height 41
click at [809, 532] on button "Se connecter" at bounding box center [756, 529] width 402 height 41
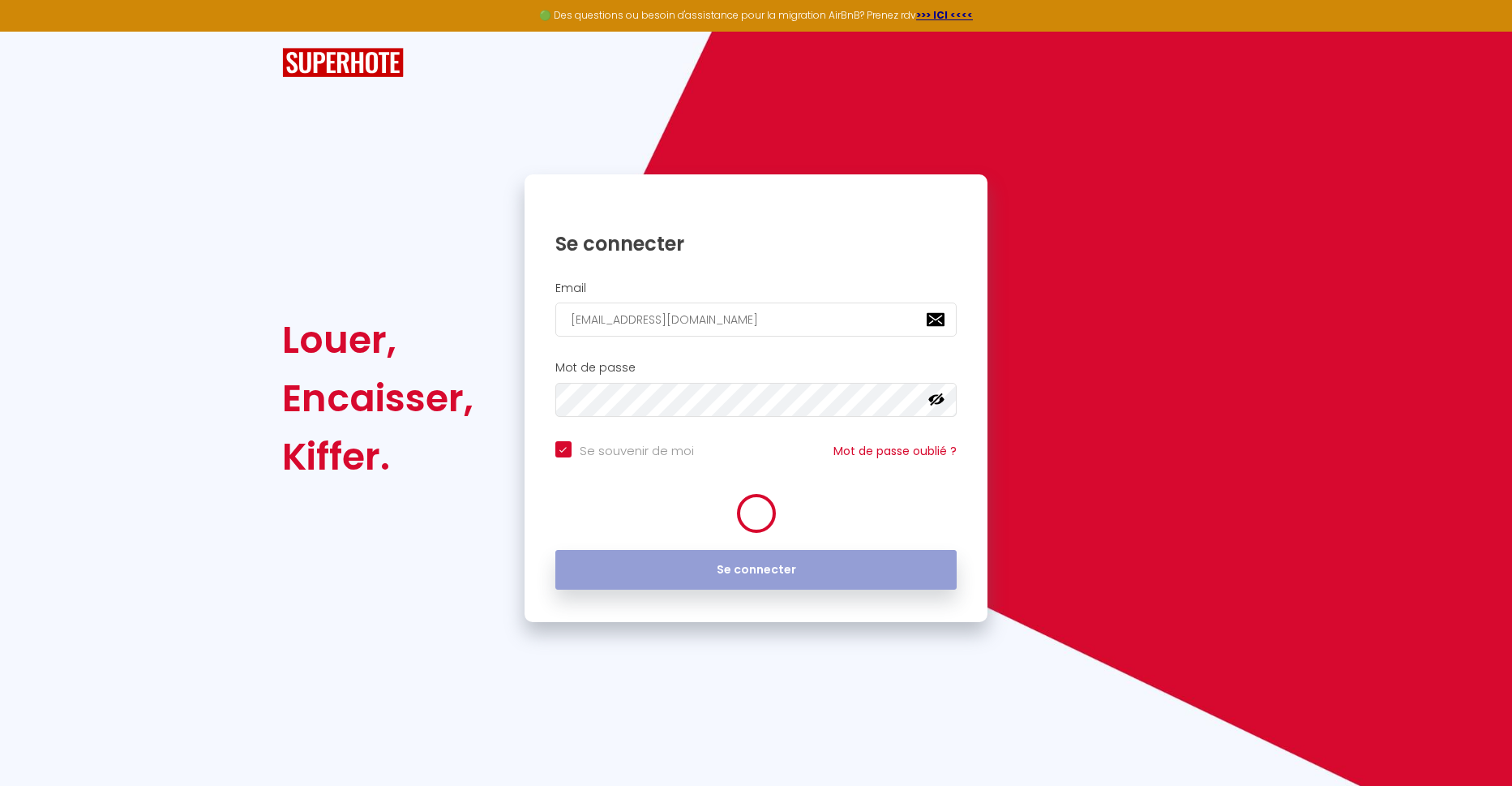
checkbox input "true"
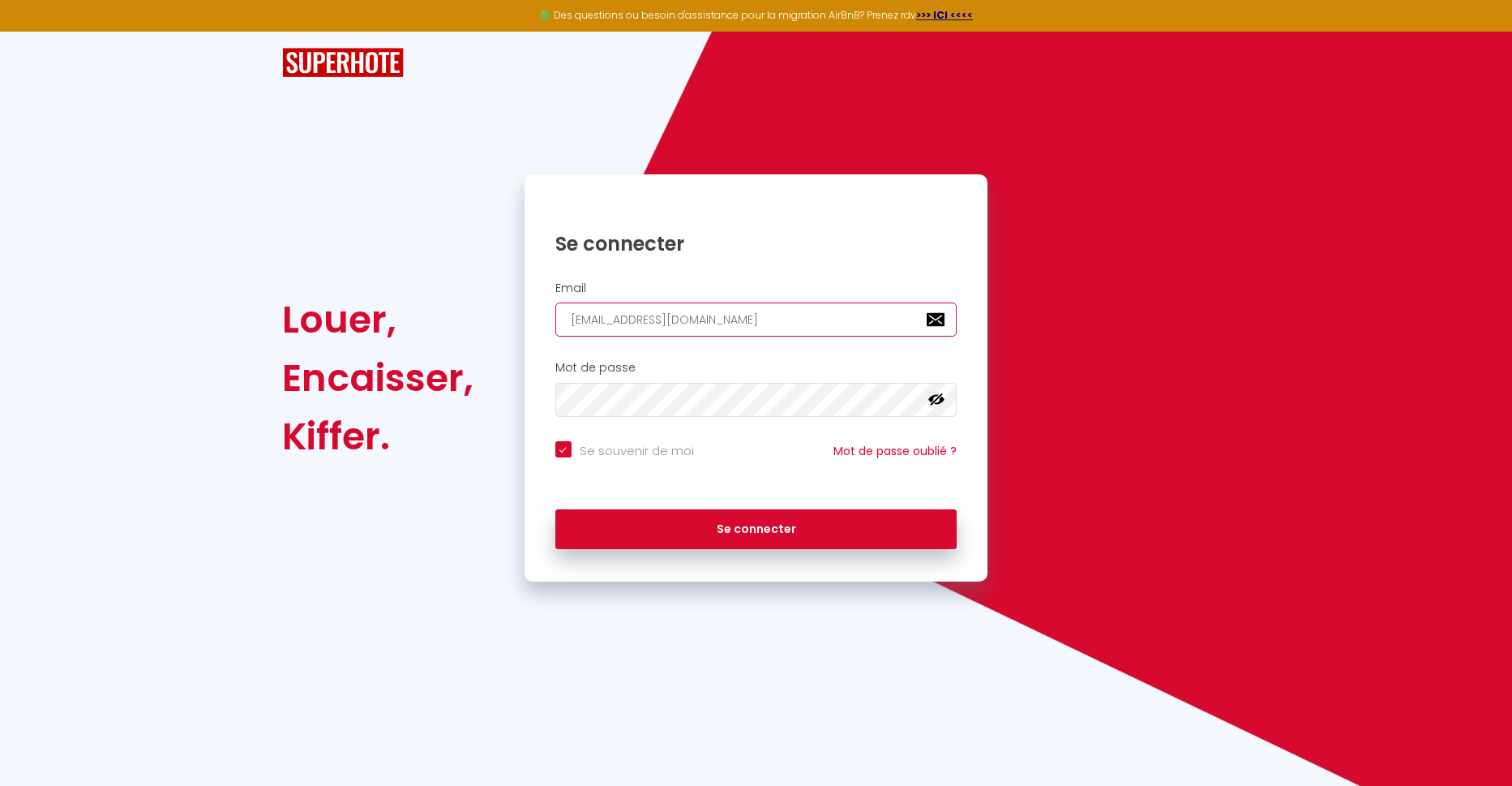
click at [681, 321] on input "[EMAIL_ADDRESS][DOMAIN_NAME]" at bounding box center [756, 319] width 402 height 34
type input "[EMAIL_ADDRESS][DOMAIN_NAME]"
checkbox input "true"
click at [721, 326] on input "[EMAIL_ADDRESS][DOMAIN_NAME]" at bounding box center [756, 319] width 402 height 34
click at [712, 319] on input "[EMAIL_ADDRESS][DOMAIN_NAME]" at bounding box center [756, 319] width 402 height 34
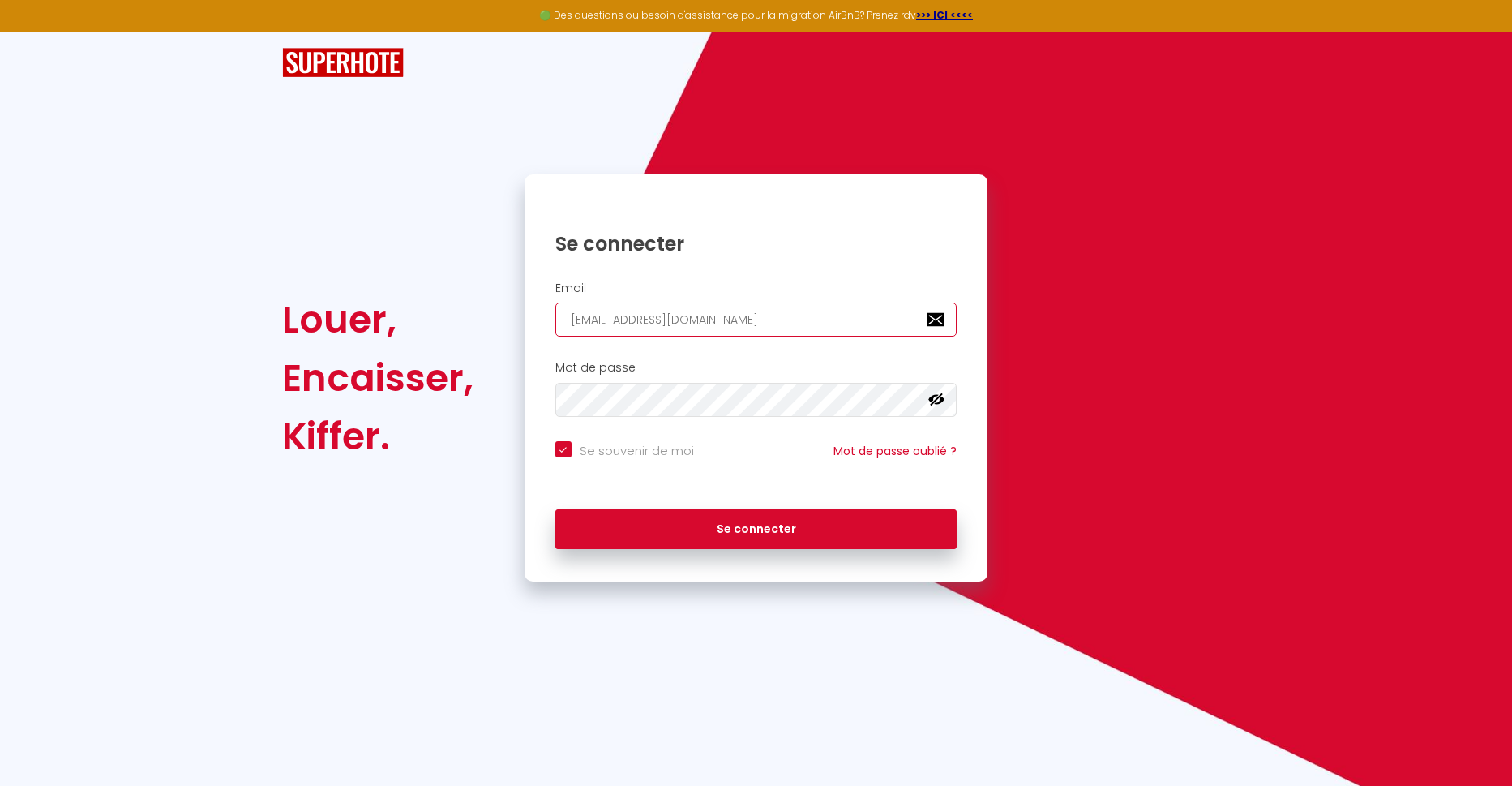
drag, startPoint x: 708, startPoint y: 319, endPoint x: 719, endPoint y: 331, distance: 16.3
click at [705, 319] on input "[EMAIL_ADDRESS][DOMAIN_NAME]" at bounding box center [756, 319] width 402 height 34
type input "corvione.marc@neu"
checkbox input "true"
type input "corvione.marc@ne"
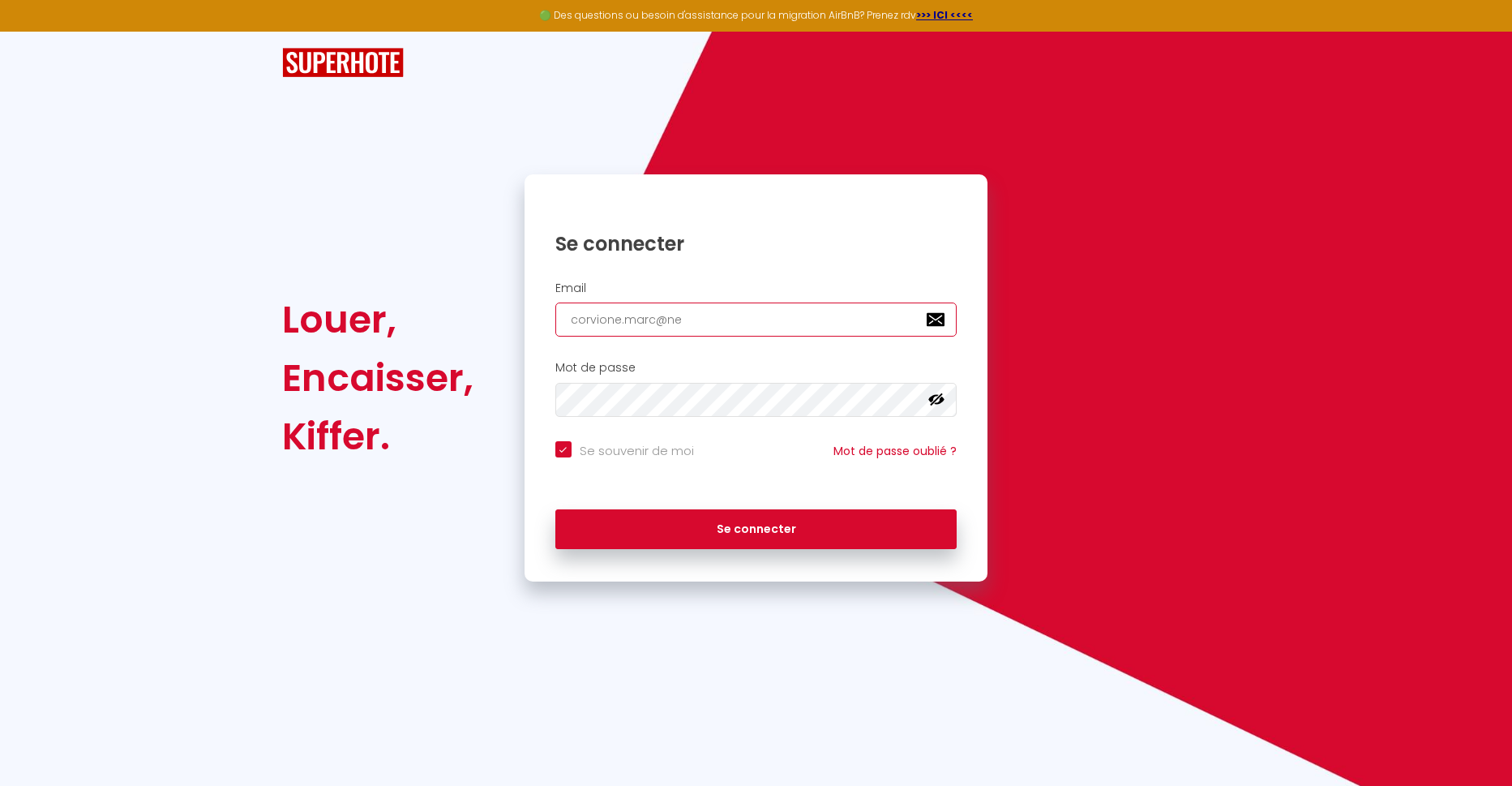
checkbox input "true"
type input "[EMAIL_ADDRESS][DOMAIN_NAME]"
click at [685, 380] on div "Mot de passe false" at bounding box center [756, 389] width 442 height 56
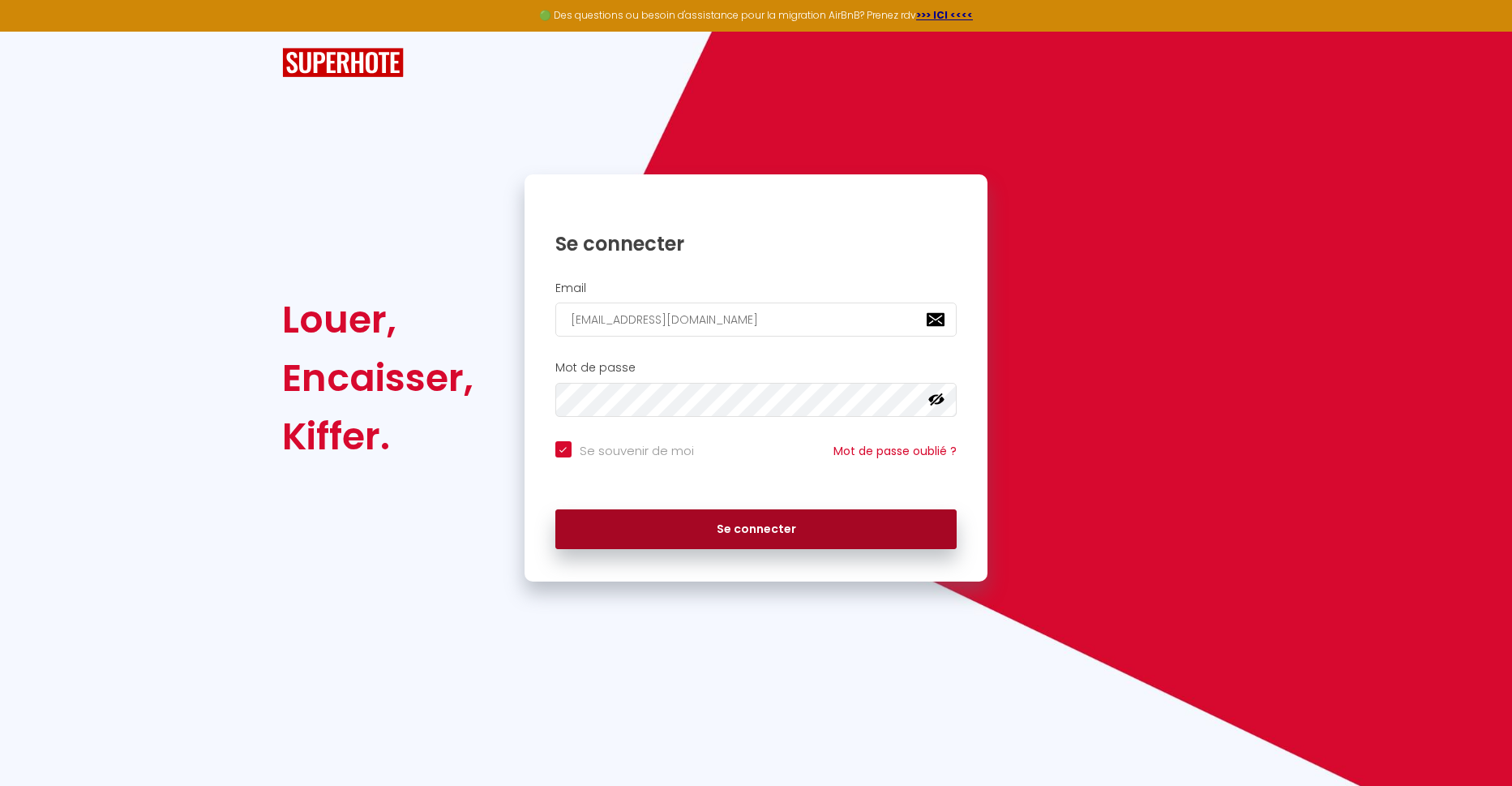
click at [731, 523] on button "Se connecter" at bounding box center [756, 529] width 402 height 41
click at [724, 522] on button "Se connecter" at bounding box center [756, 529] width 402 height 41
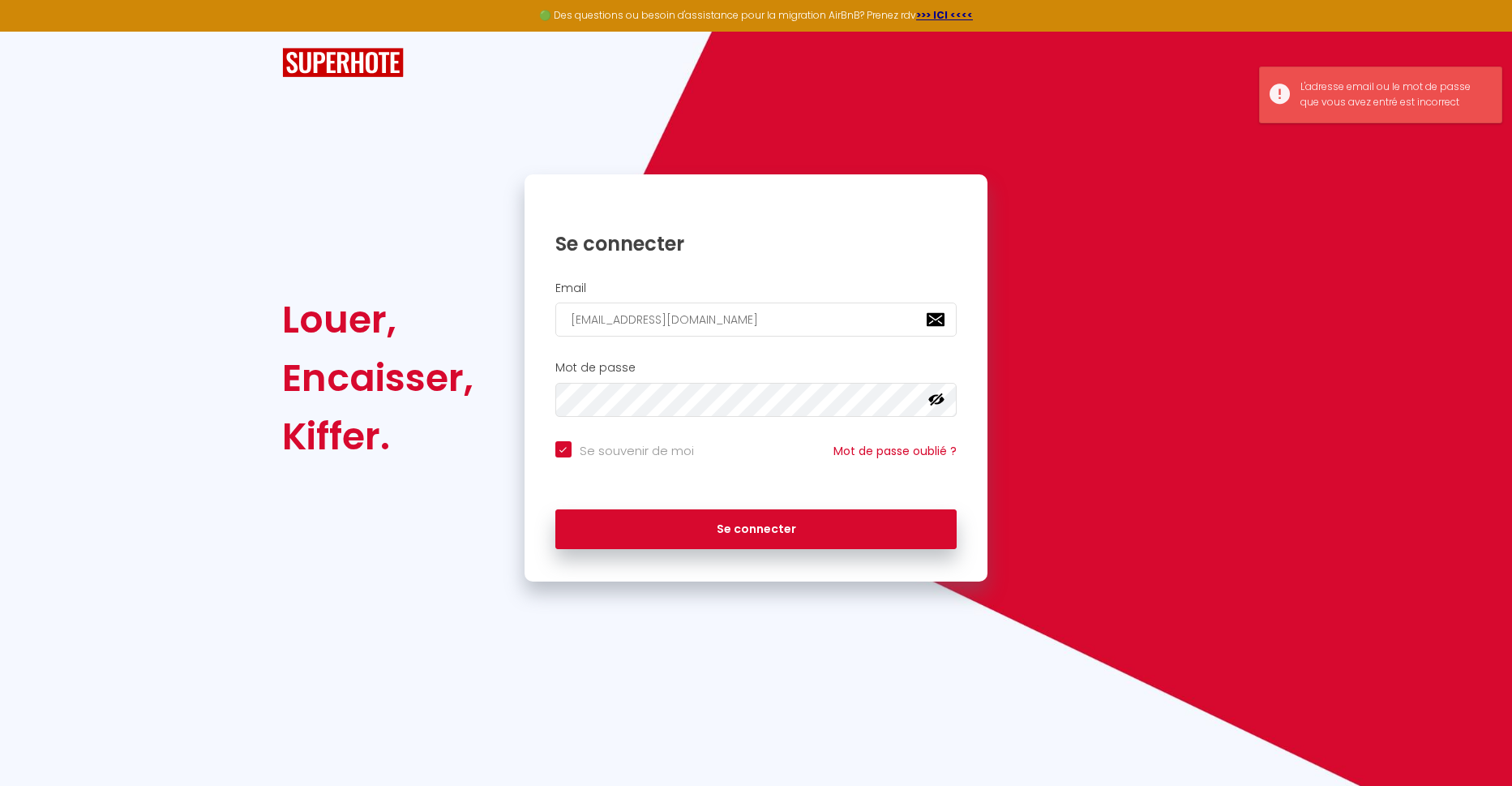
drag, startPoint x: 1129, startPoint y: 149, endPoint x: 1100, endPoint y: 145, distance: 29.3
click at [1100, 145] on div "Louer, Encaisser, [PERSON_NAME]. Se connecter Email [EMAIL_ADDRESS][DOMAIN_NAME…" at bounding box center [756, 307] width 948 height 549
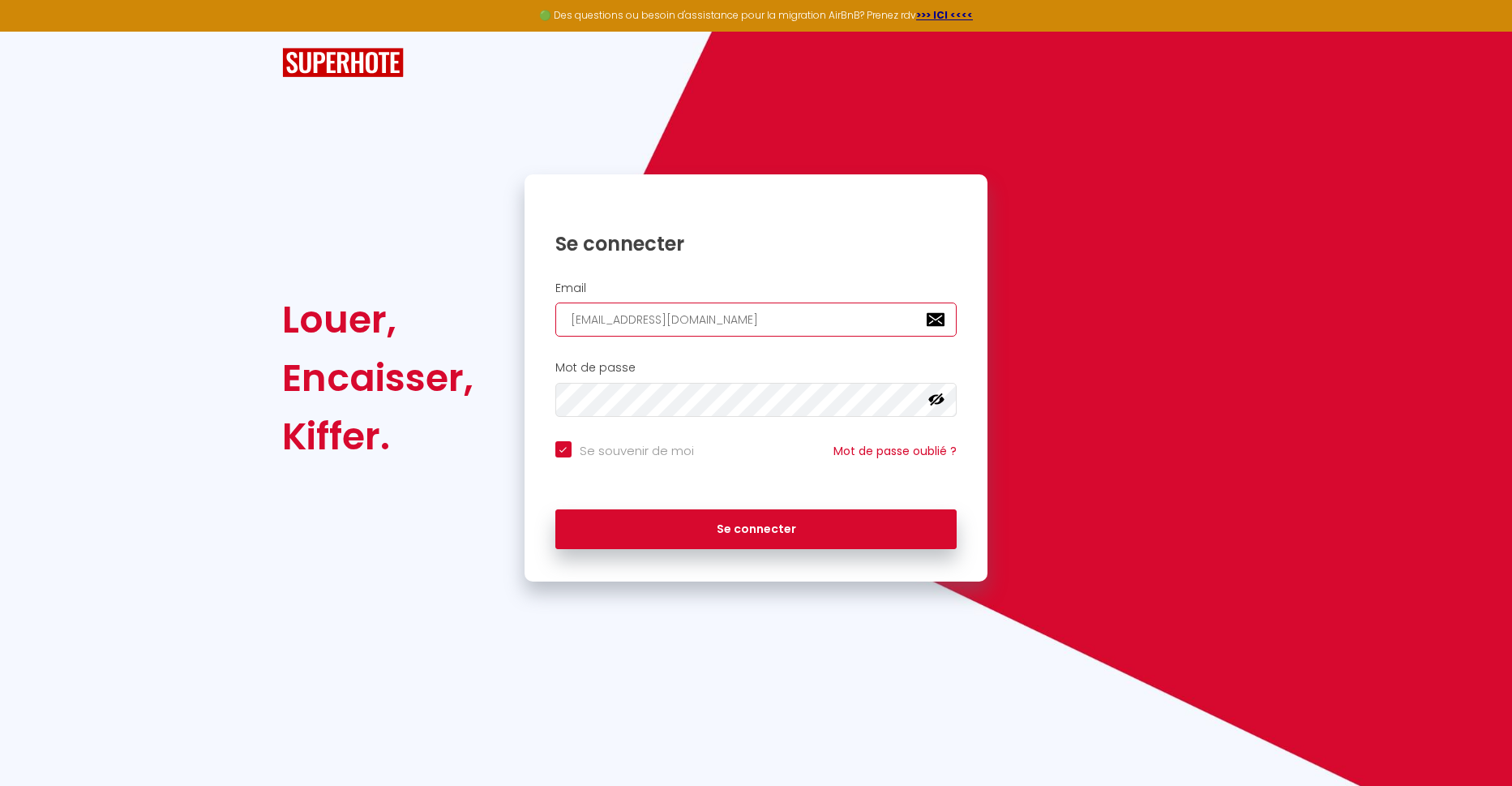
click at [705, 319] on input "[EMAIL_ADDRESS][DOMAIN_NAME]" at bounding box center [756, 319] width 402 height 34
click at [601, 460] on div "Se souvenir de moi Mot de passe oublié ?" at bounding box center [756, 459] width 464 height 35
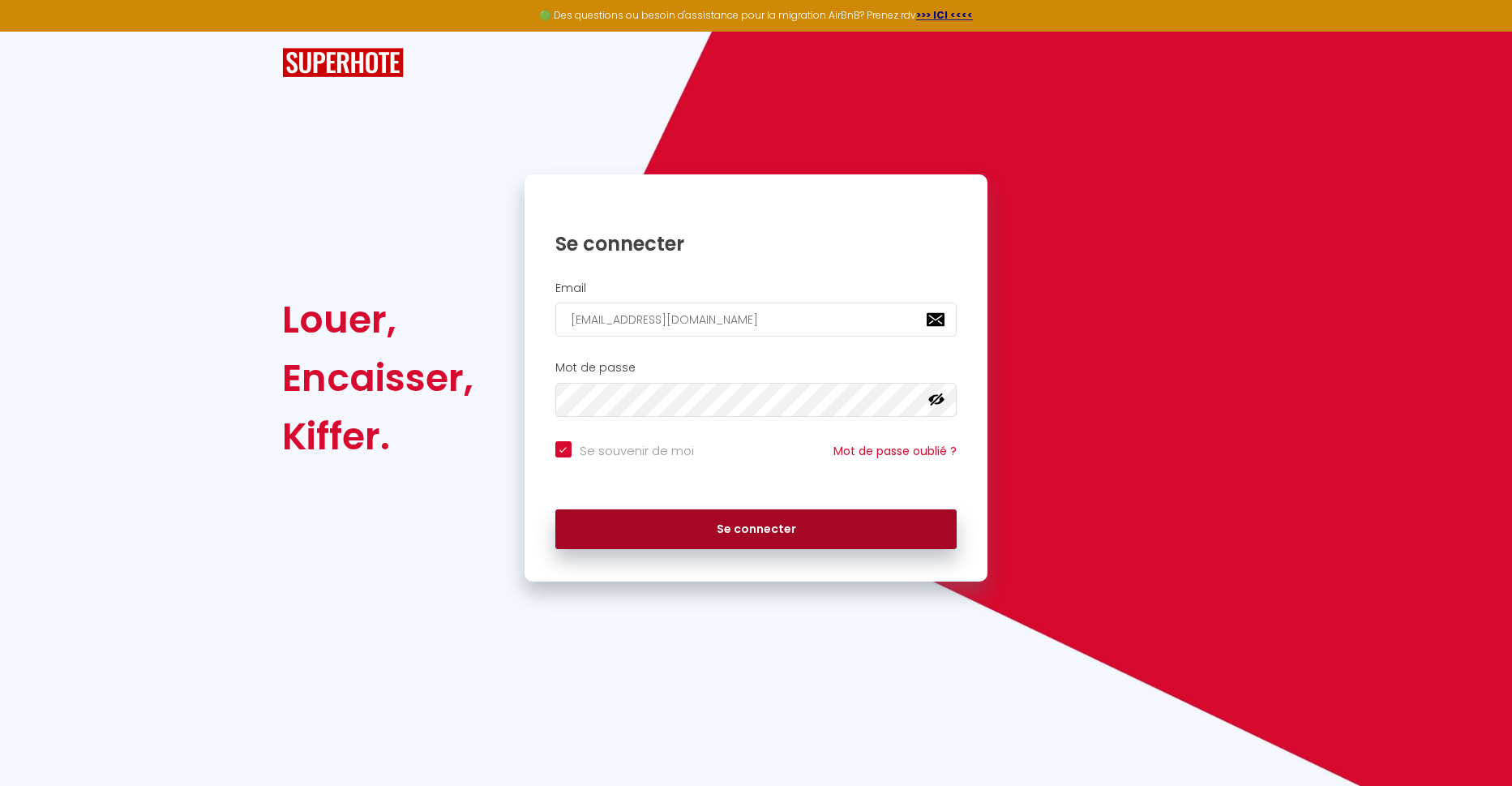
click at [772, 531] on button "Se connecter" at bounding box center [756, 529] width 402 height 41
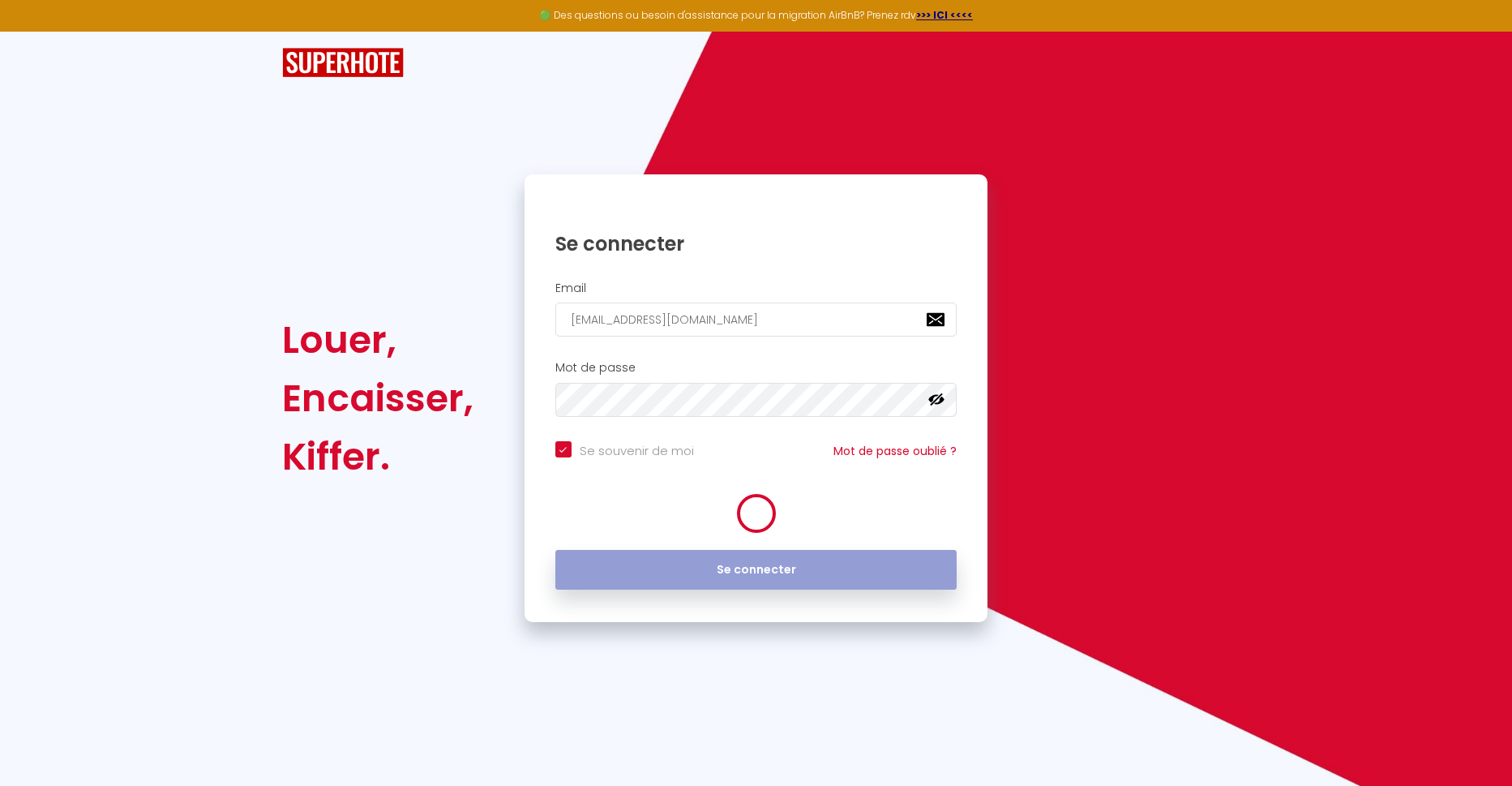
click at [771, 530] on icon at bounding box center [756, 513] width 52 height 52
checkbox input "true"
